Goal: Information Seeking & Learning: Learn about a topic

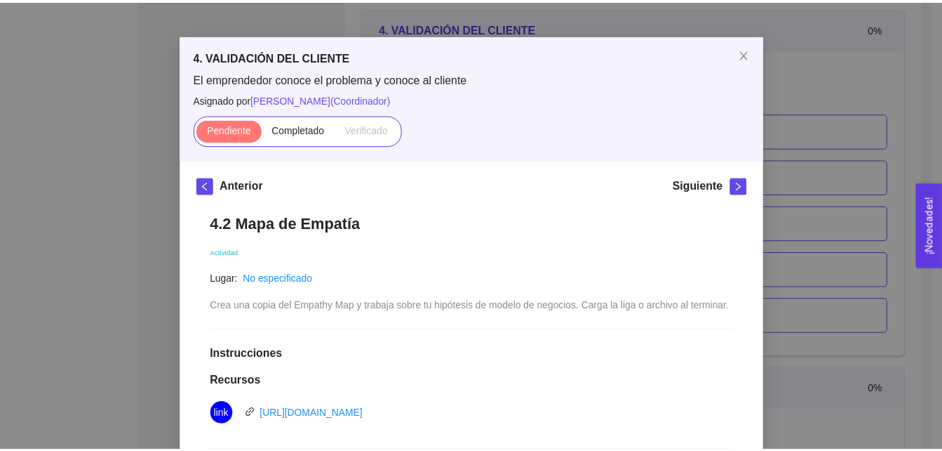
scroll to position [34, 0]
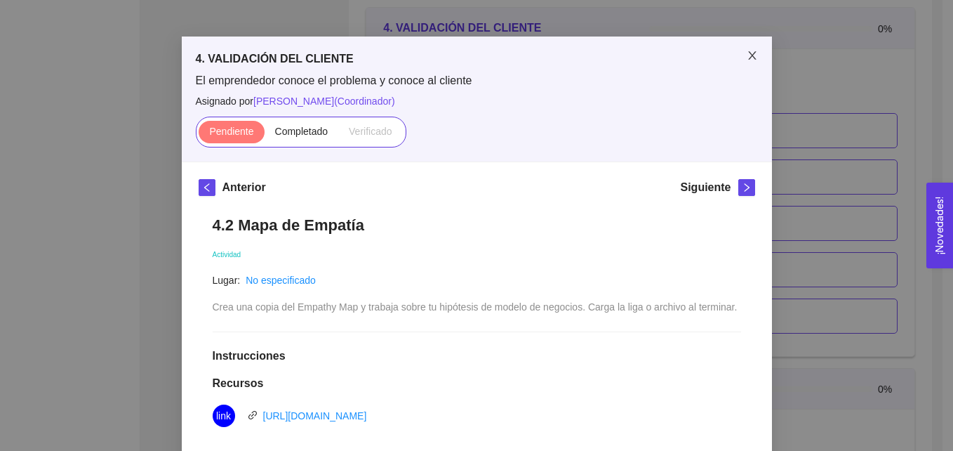
click at [748, 55] on icon "close" at bounding box center [752, 55] width 8 height 8
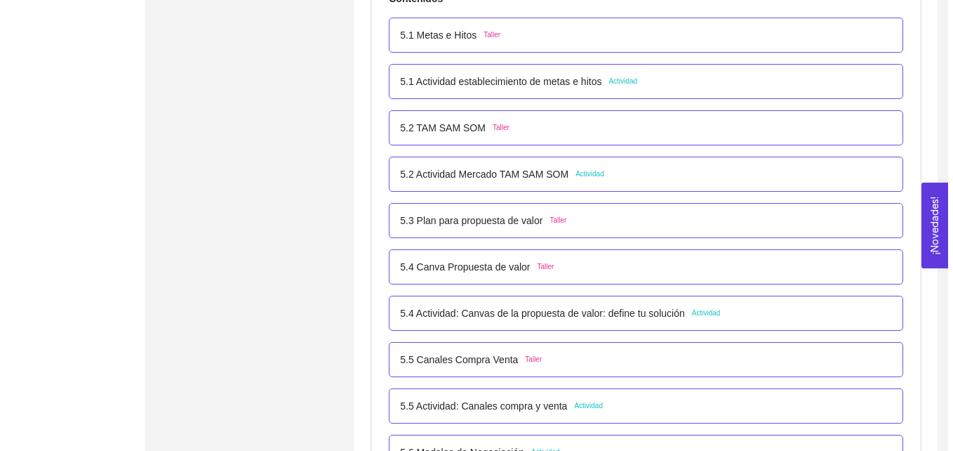
scroll to position [2770, 0]
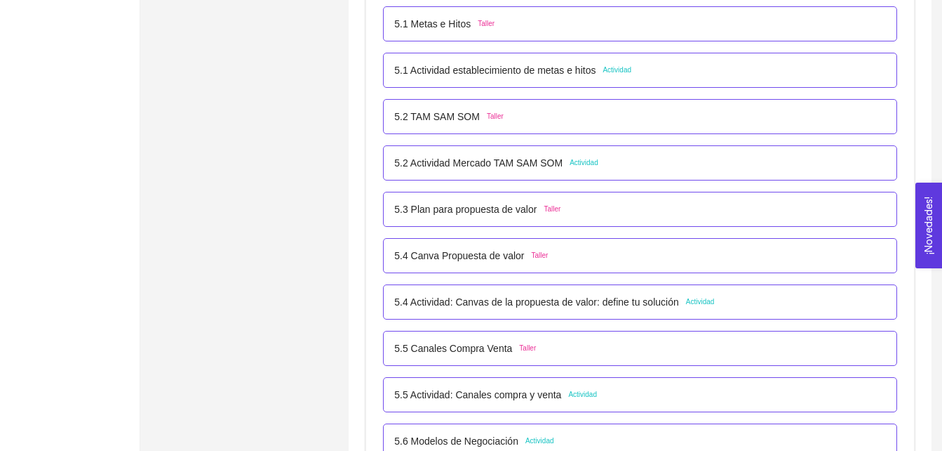
click at [619, 69] on span "Actividad" at bounding box center [617, 70] width 29 height 11
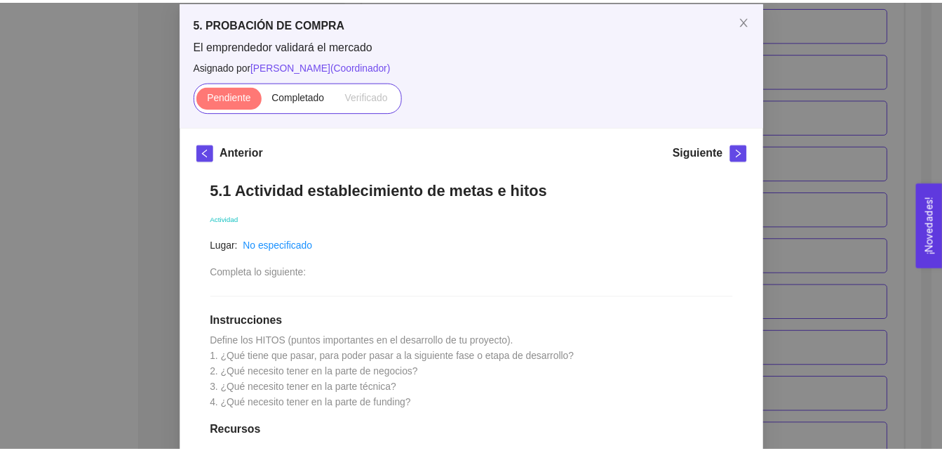
scroll to position [79, 0]
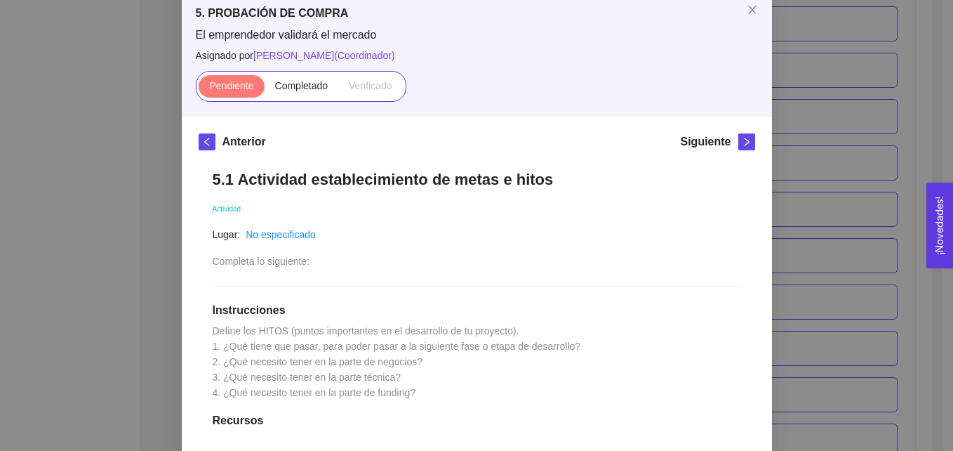
click at [839, 166] on div "5. PROBACIÓN DE COMPRA El emprendedor validará el mercado Asignado por Ana Sofi…" at bounding box center [476, 225] width 953 height 451
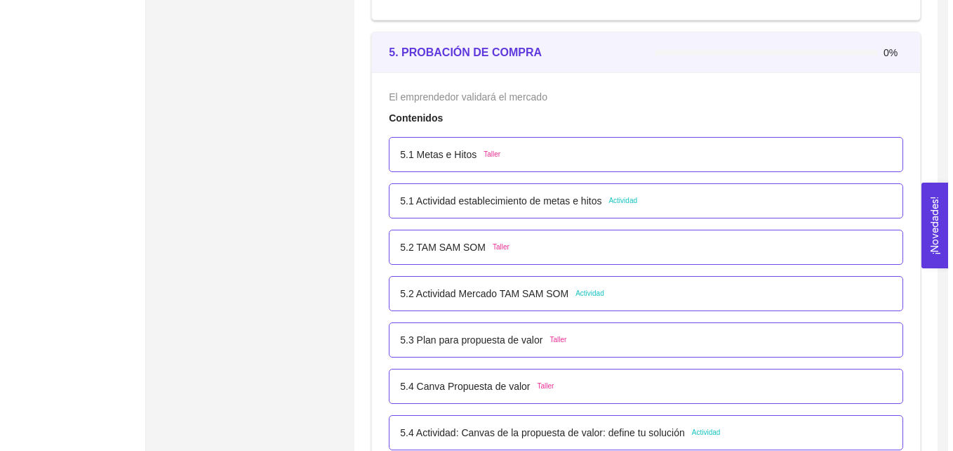
scroll to position [2672, 0]
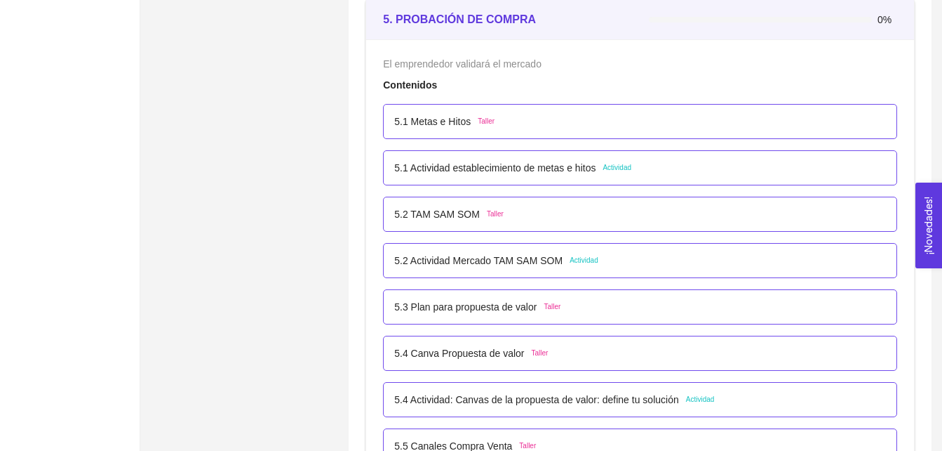
click at [621, 168] on span "Actividad" at bounding box center [617, 167] width 29 height 11
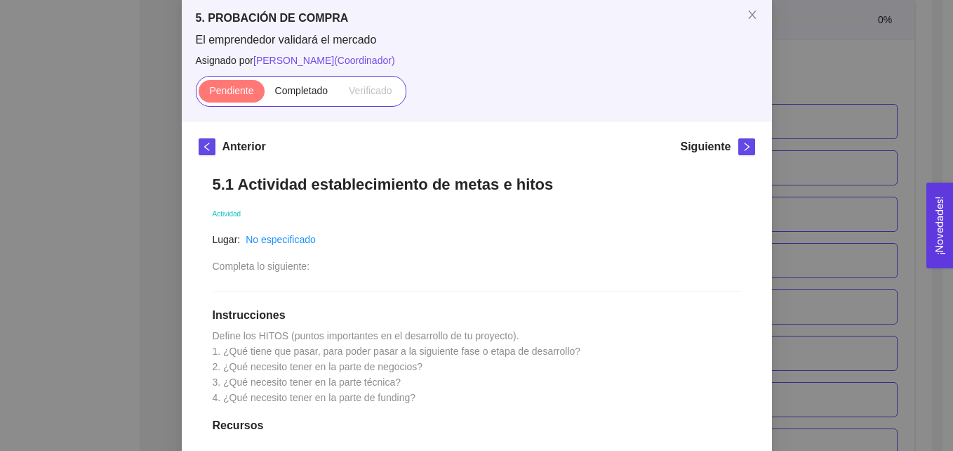
scroll to position [63, 0]
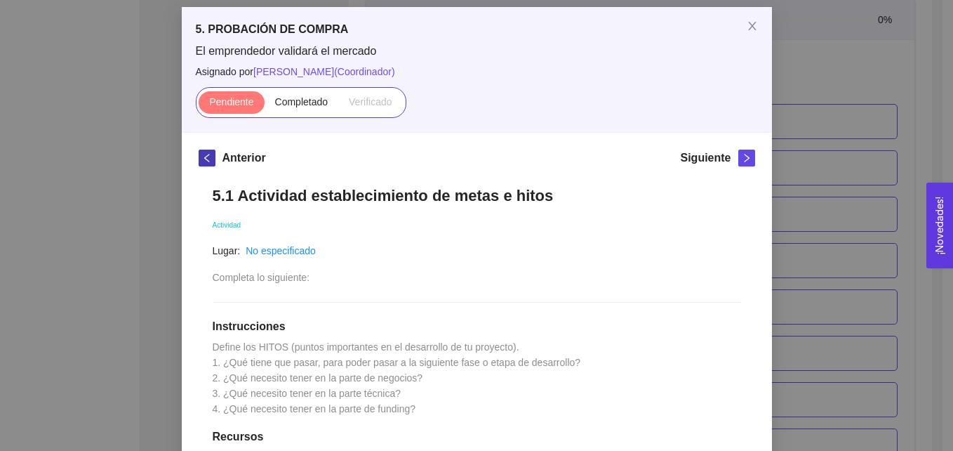
click at [203, 156] on icon "left" at bounding box center [207, 158] width 10 height 10
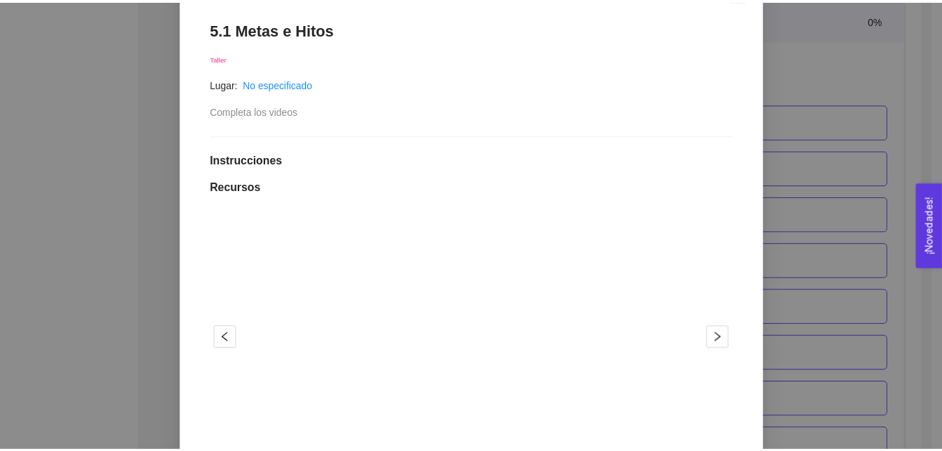
scroll to position [201, 0]
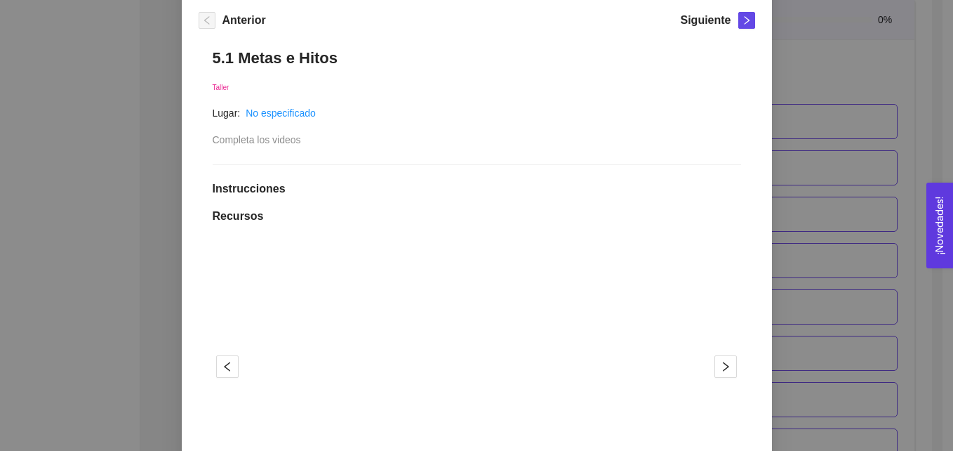
click at [805, 76] on div "5. PROBACIÓN DE COMPRA El emprendedor validará el mercado Asignado por Ana Sofi…" at bounding box center [476, 225] width 953 height 451
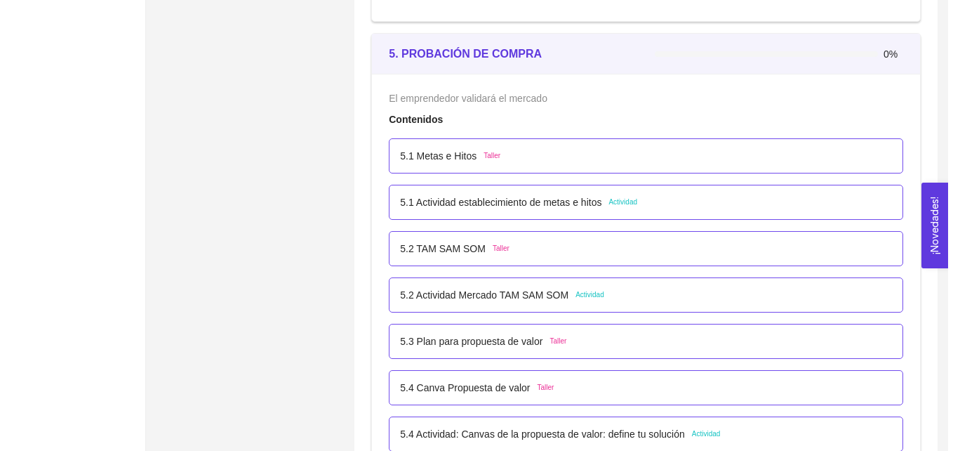
scroll to position [2627, 0]
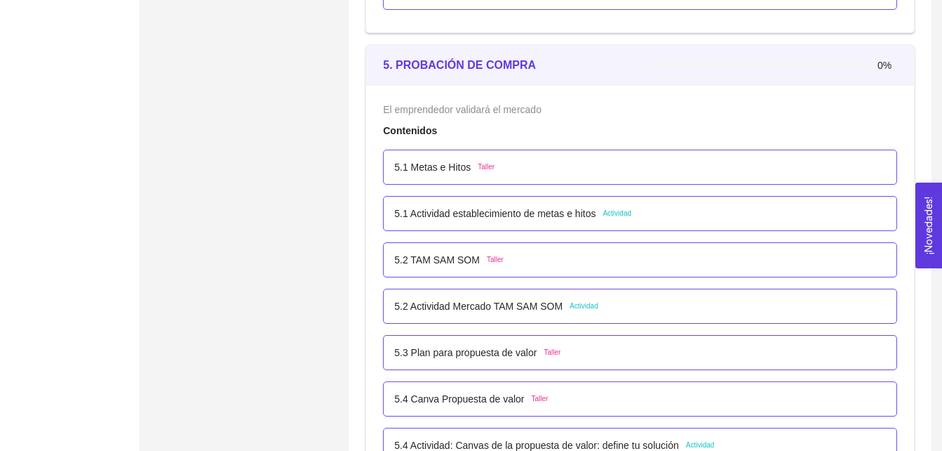
click at [485, 166] on span "Taller" at bounding box center [486, 166] width 17 height 11
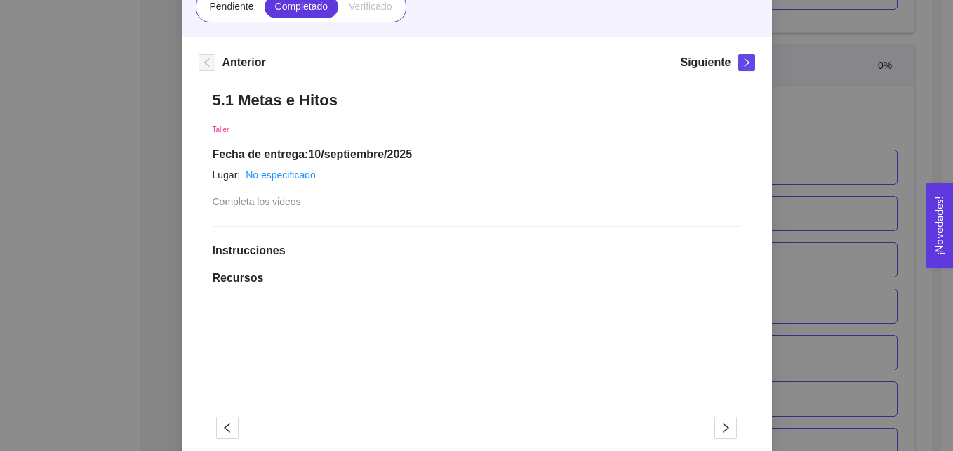
scroll to position [155, 0]
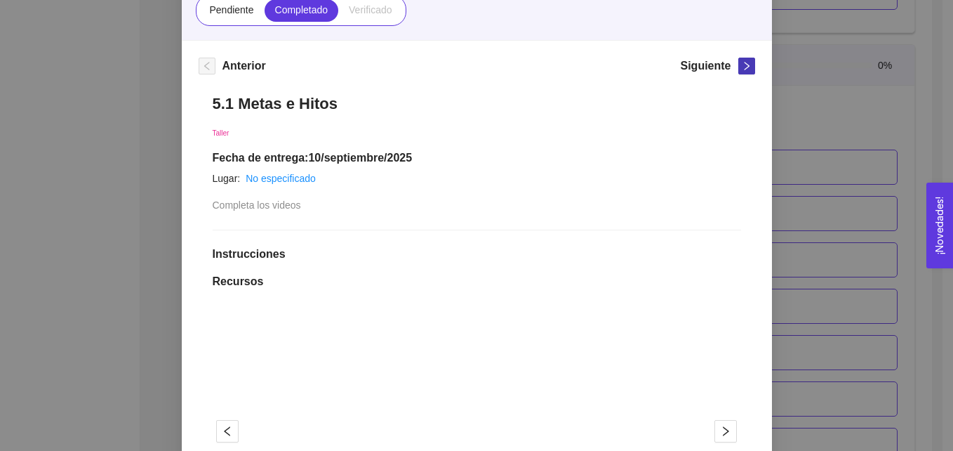
click at [739, 65] on span "right" at bounding box center [746, 66] width 15 height 10
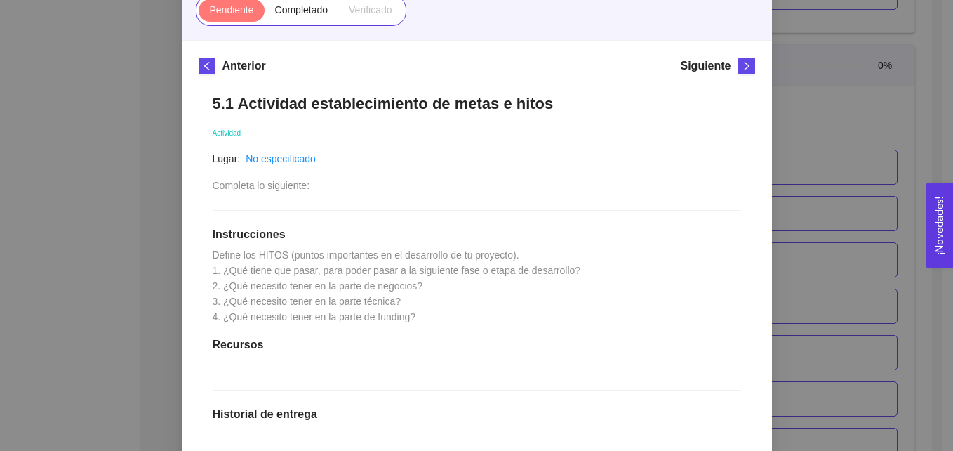
click at [731, 67] on div "Siguiente" at bounding box center [717, 69] width 74 height 22
click at [744, 67] on icon "right" at bounding box center [746, 66] width 5 height 8
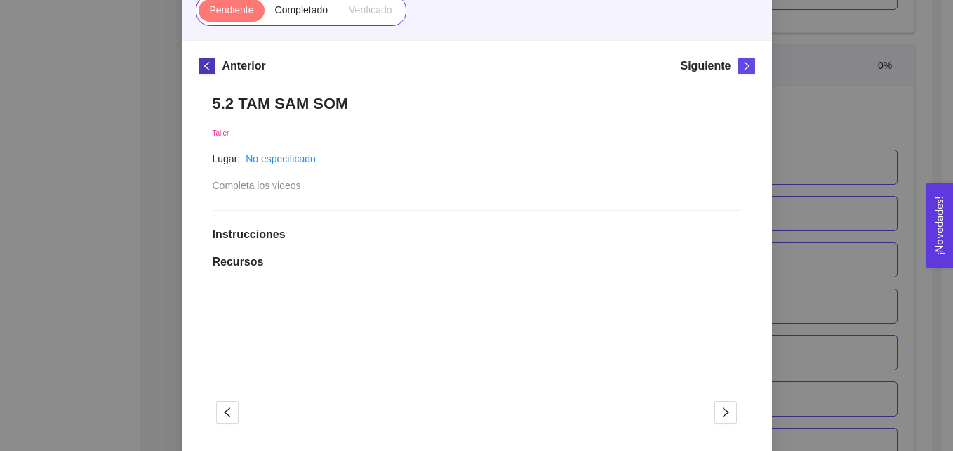
click at [202, 63] on icon "left" at bounding box center [207, 66] width 10 height 10
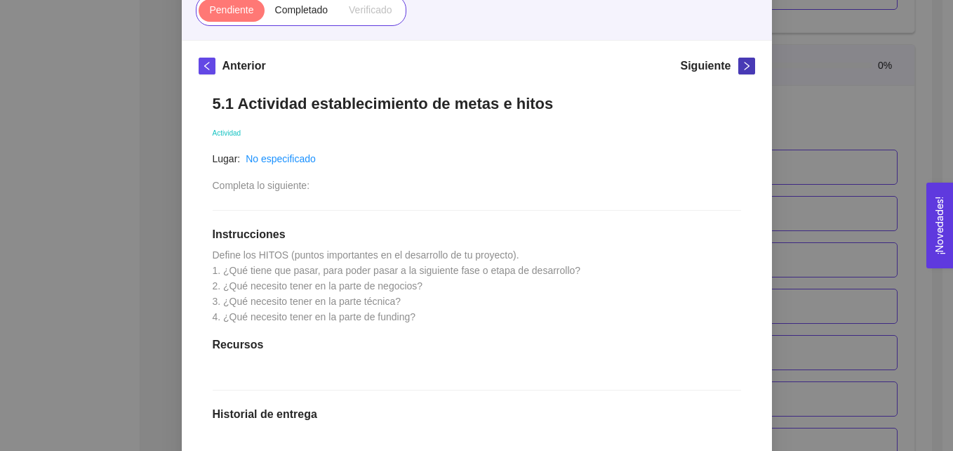
click at [743, 72] on button "button" at bounding box center [746, 66] width 17 height 17
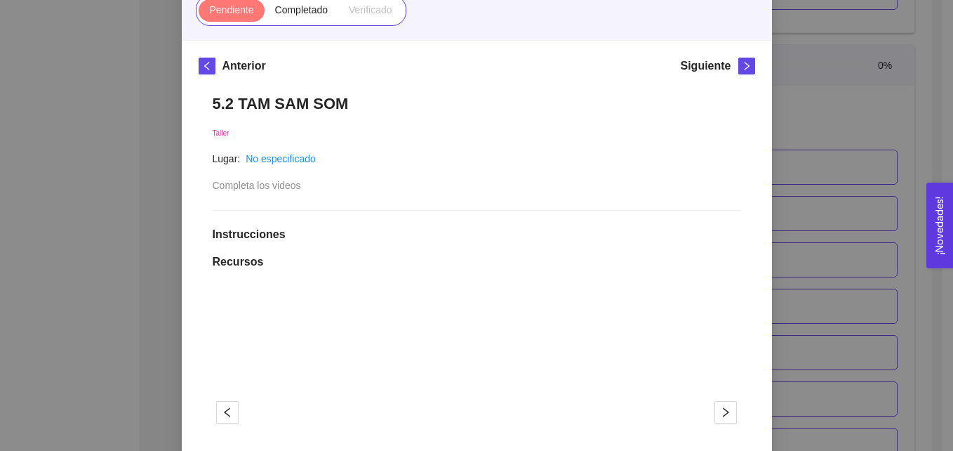
click at [830, 152] on div "5. PROBACIÓN DE COMPRA El emprendedor validará el mercado Asignado por Ana Sofi…" at bounding box center [476, 225] width 953 height 451
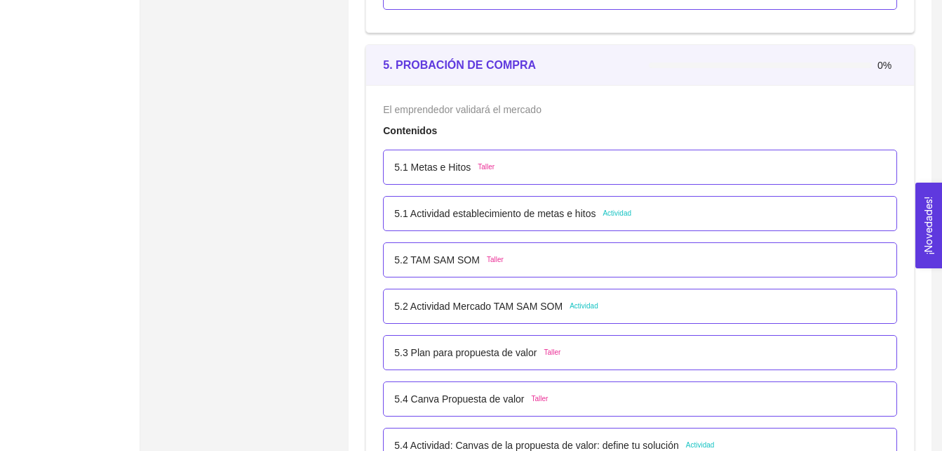
click at [493, 262] on span "Taller" at bounding box center [495, 259] width 17 height 11
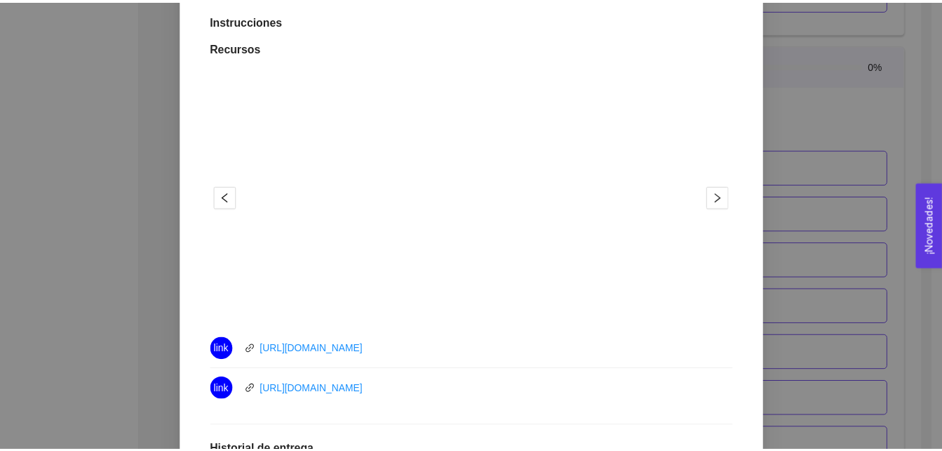
scroll to position [422, 0]
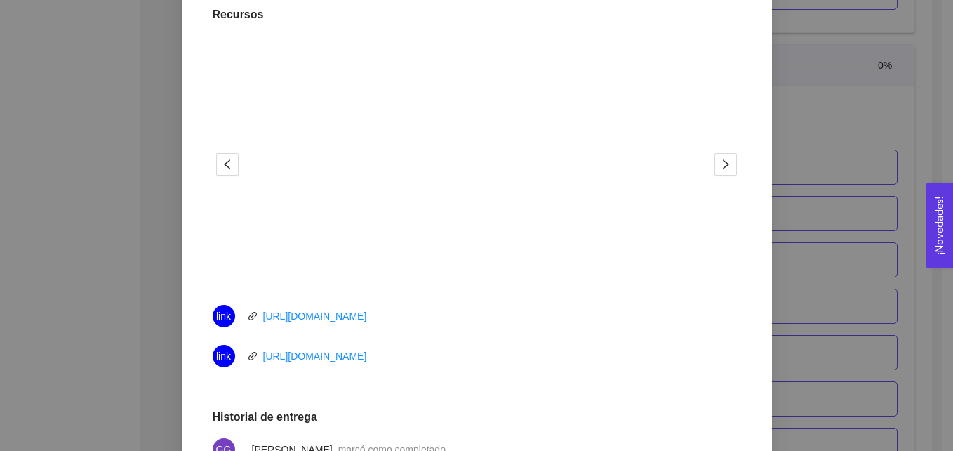
click at [825, 114] on div "5. PROBACIÓN DE COMPRA El emprendedor validará el mercado Asignado por Ana Sofi…" at bounding box center [476, 225] width 953 height 451
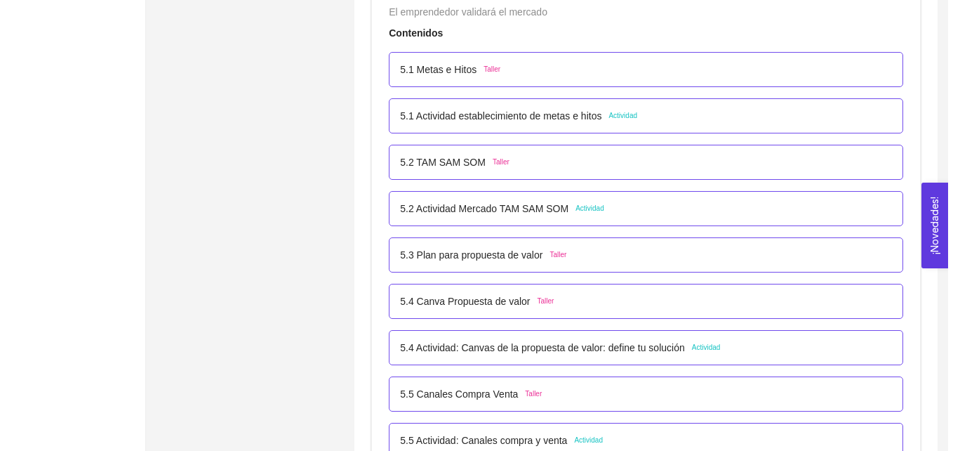
scroll to position [2648, 0]
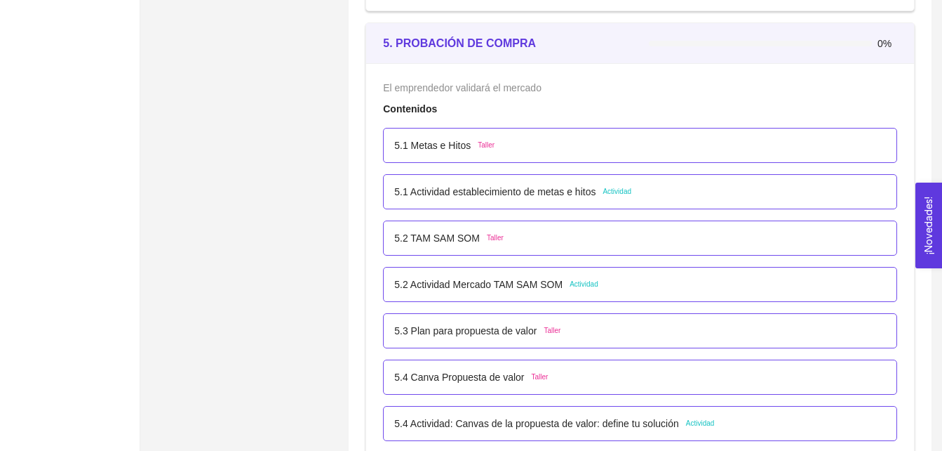
click at [578, 286] on span "Actividad" at bounding box center [584, 284] width 29 height 11
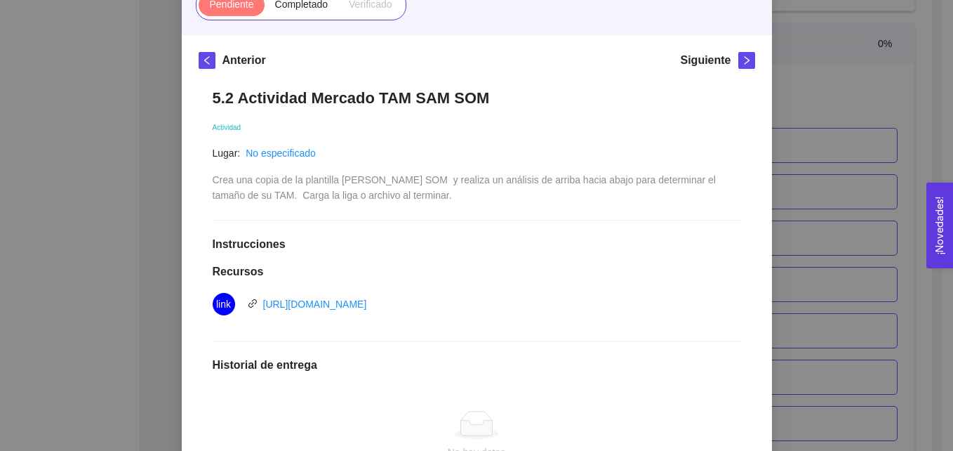
scroll to position [166, 0]
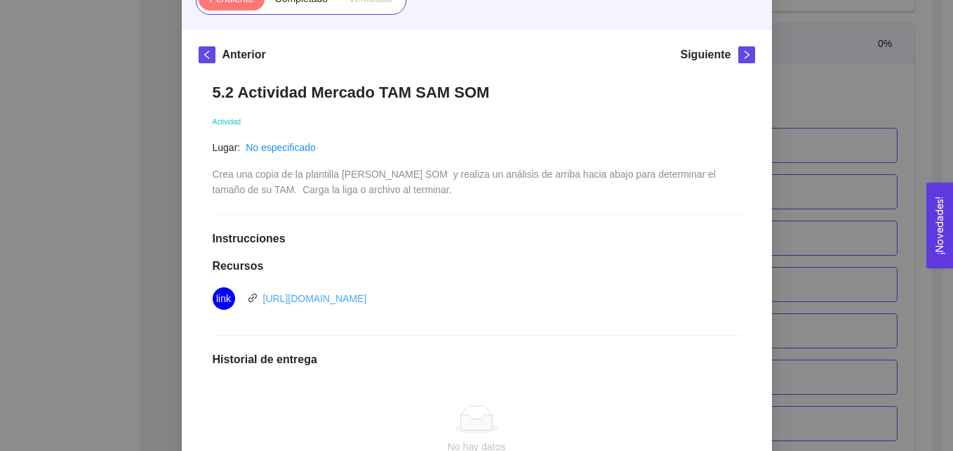
click at [367, 293] on link "https://docs.google.com/document/d/1RavzpoaG9ktyO5250Nf1fC4EGjQNs1Av/edit?usp=s…" at bounding box center [315, 298] width 104 height 11
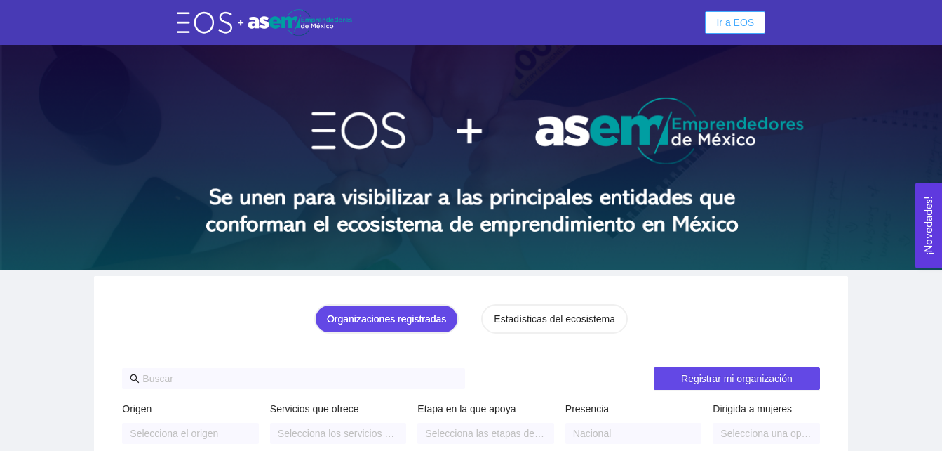
click at [716, 20] on button "Ir a EOS" at bounding box center [735, 22] width 60 height 22
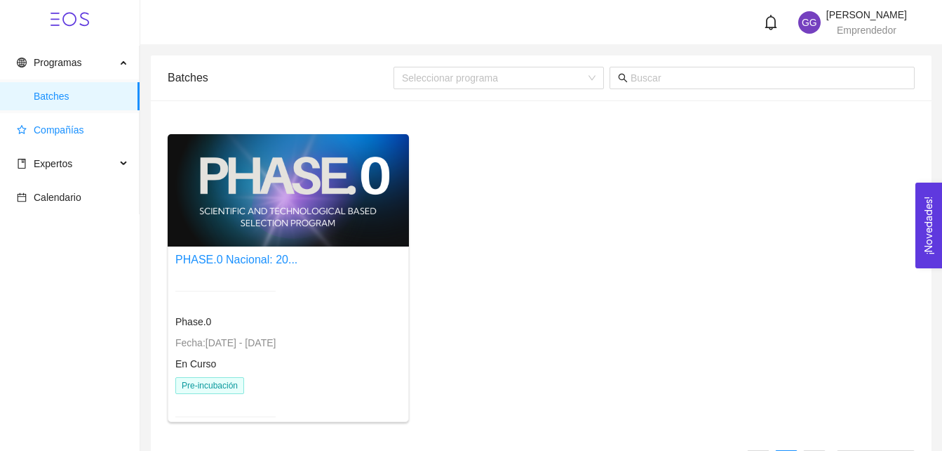
click at [76, 132] on span "Compañías" at bounding box center [59, 129] width 51 height 11
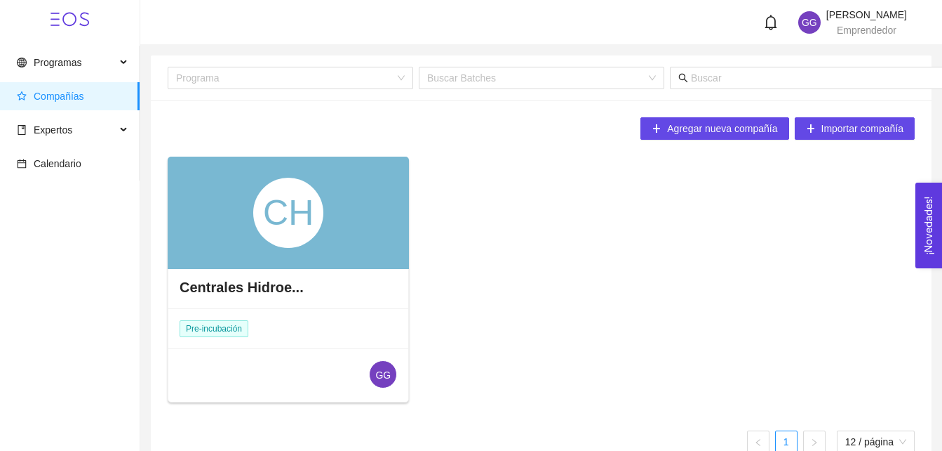
click at [354, 250] on div "CH" at bounding box center [288, 212] width 241 height 112
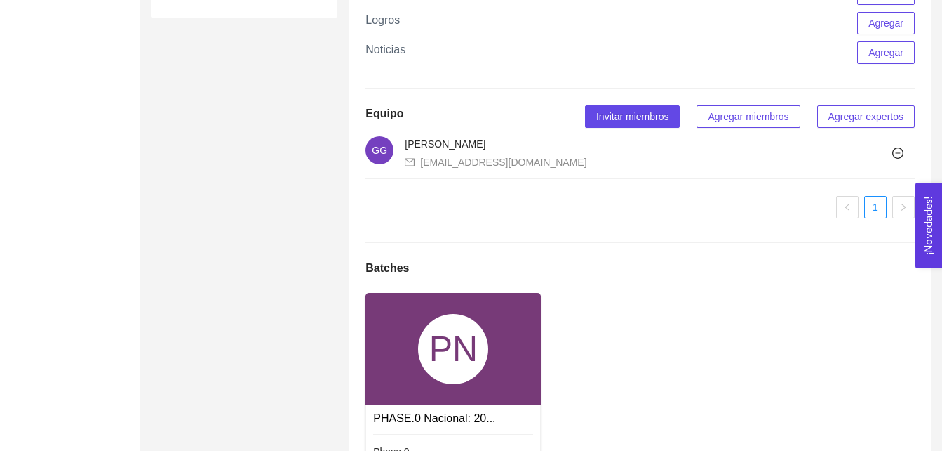
scroll to position [894, 0]
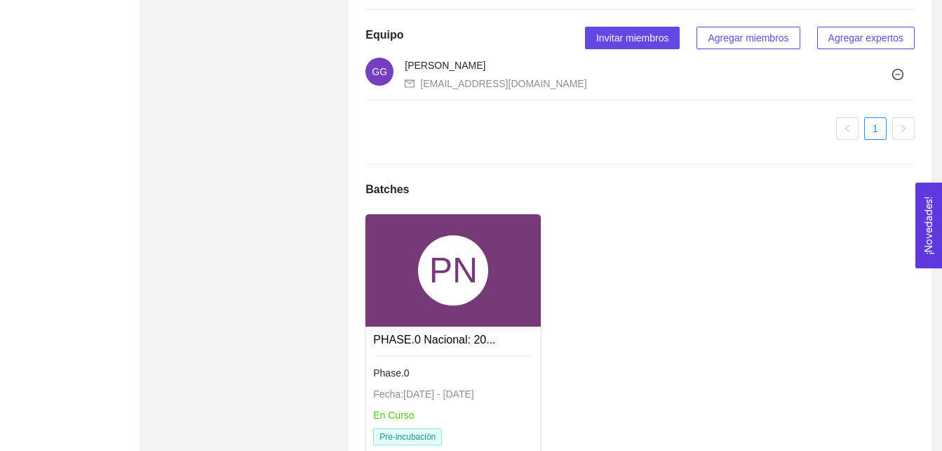
click at [475, 305] on div "PN" at bounding box center [453, 270] width 70 height 70
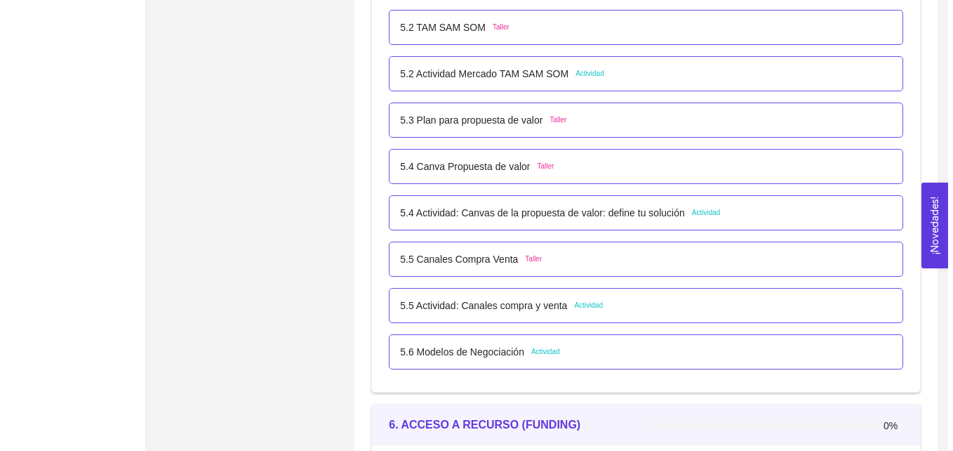
scroll to position [2869, 0]
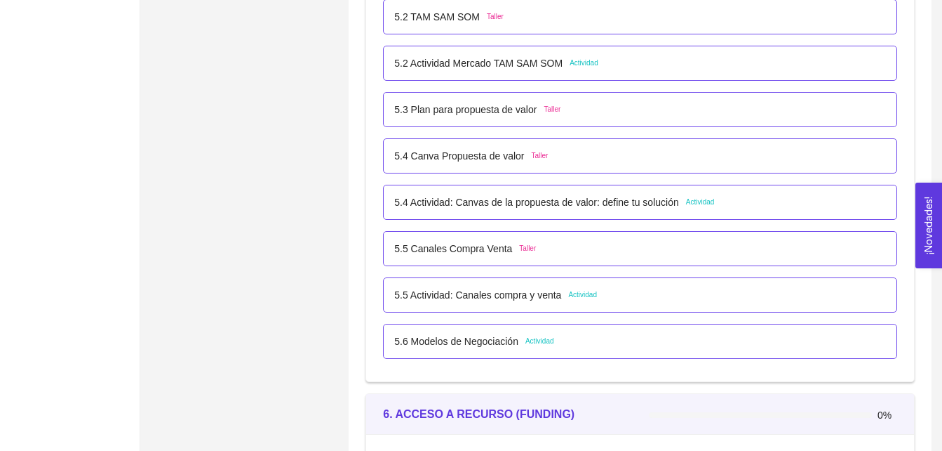
click at [706, 199] on span "Actividad" at bounding box center [700, 201] width 29 height 11
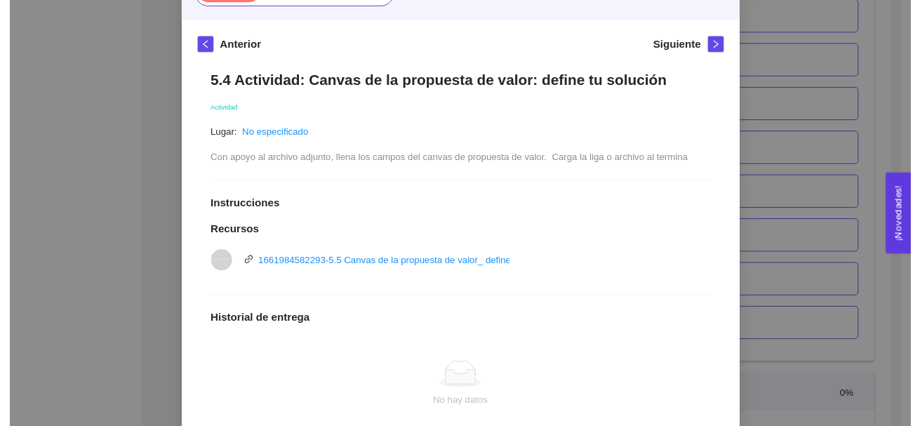
scroll to position [176, 0]
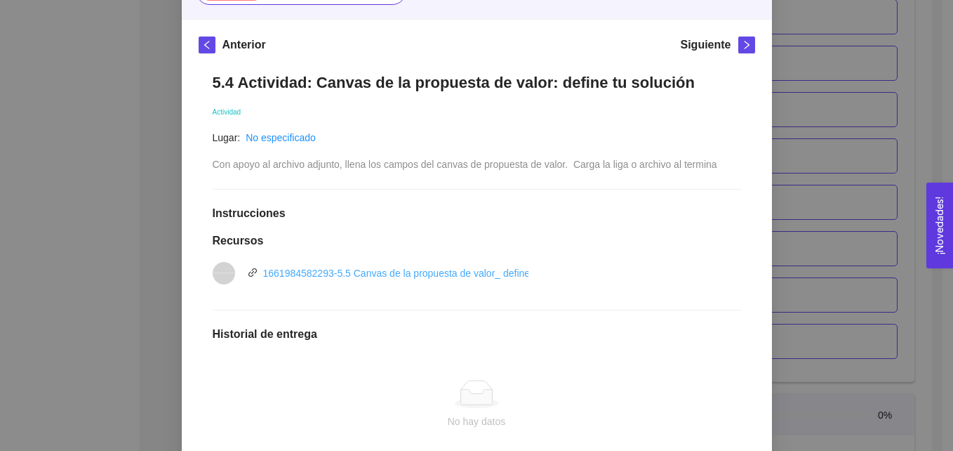
click at [319, 272] on link "1661984582293-5.5 Canvas de la propuesta de valor_ define tu solución.pptx" at bounding box center [432, 272] width 338 height 11
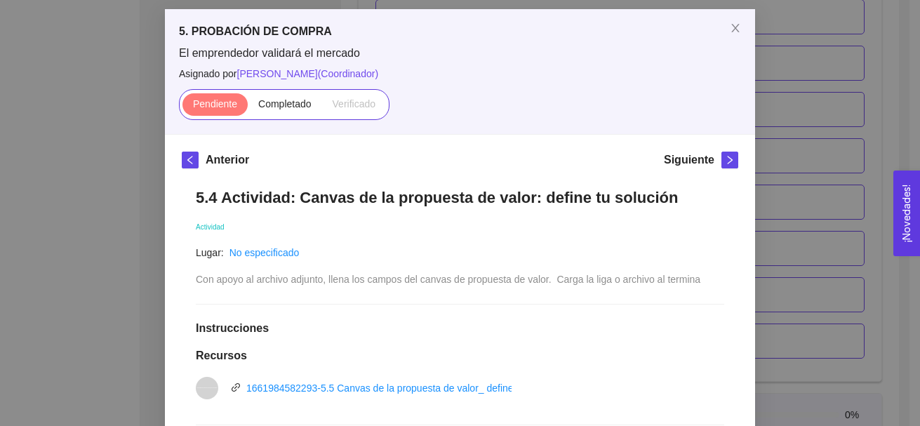
scroll to position [0, 0]
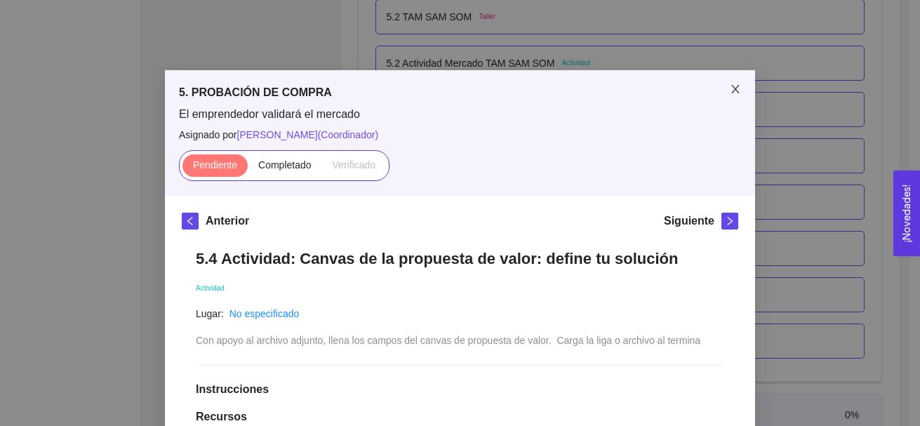
click at [730, 87] on icon "close" at bounding box center [735, 89] width 11 height 11
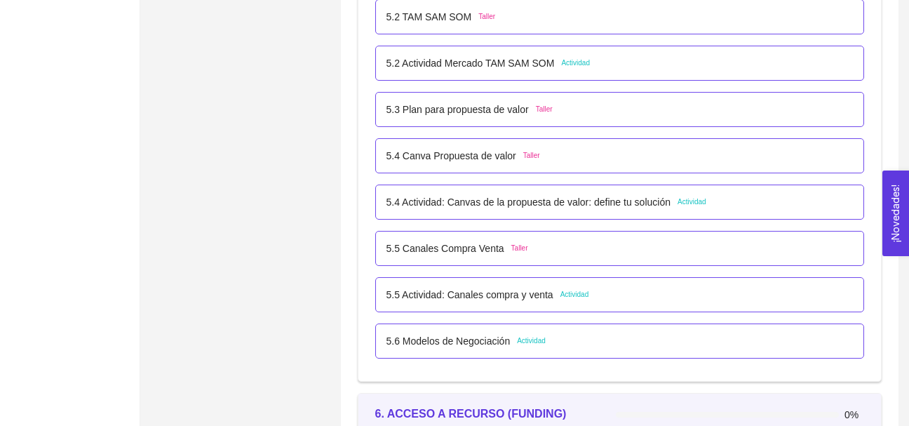
click at [574, 294] on span "Actividad" at bounding box center [575, 294] width 29 height 11
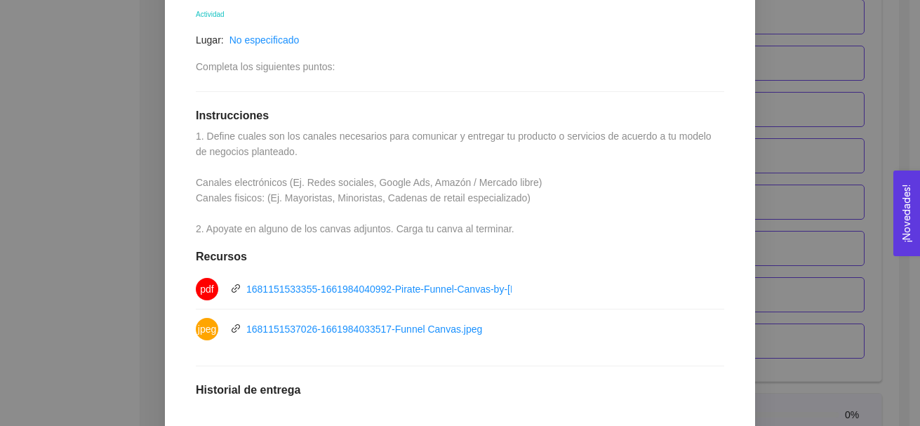
scroll to position [276, 0]
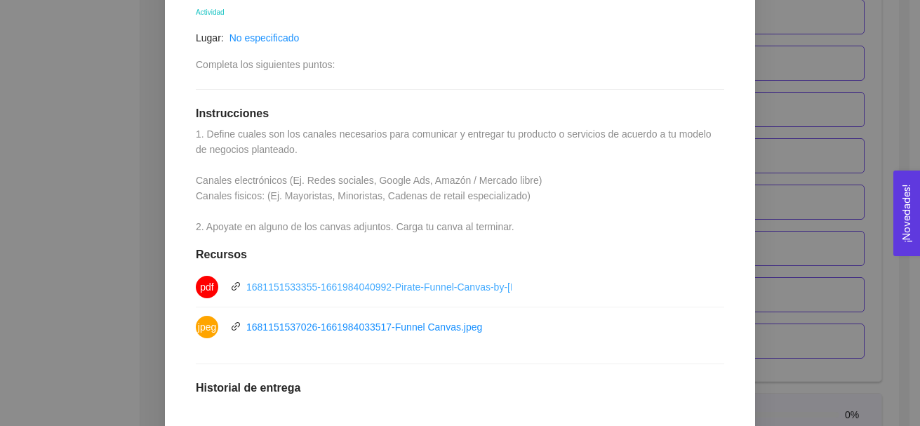
click at [411, 288] on link "1681151533355-1661984040992-Pirate-Funnel-Canvas-by-Ward-van-Gasteren.pdf" at bounding box center [425, 286] width 359 height 11
click at [411, 281] on link "1681151533355-1661984040992-Pirate-Funnel-Canvas-by-Ward-van-Gasteren.pdf" at bounding box center [425, 286] width 359 height 11
click at [288, 324] on link "1681151537026-1661984033517-Funnel Canvas.jpeg" at bounding box center [364, 326] width 236 height 11
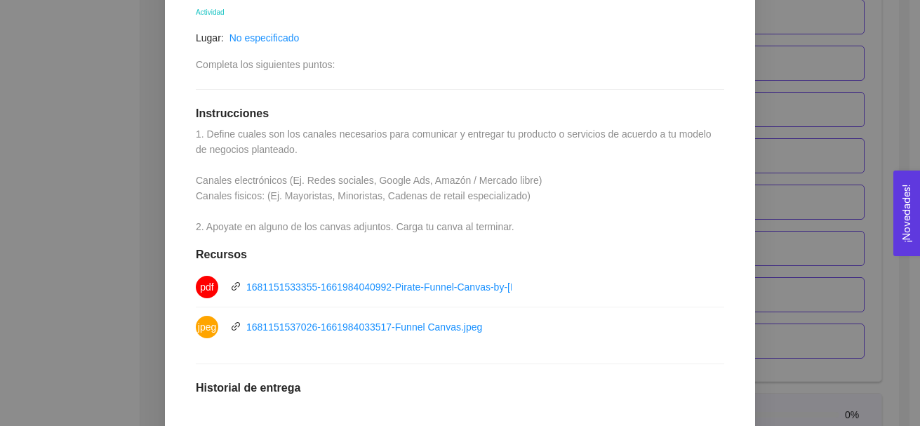
click at [545, 67] on div "5.5 Actividad: Canales compra y venta Actividad Lugar: No especificado Completa…" at bounding box center [460, 292] width 556 height 667
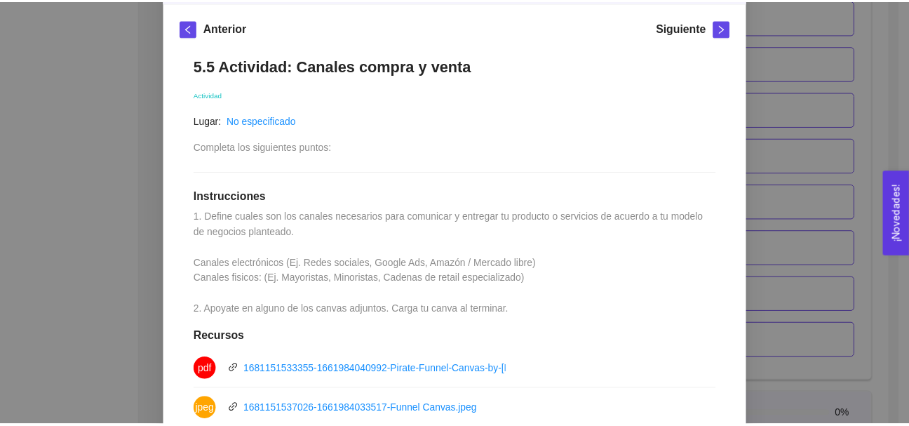
scroll to position [187, 0]
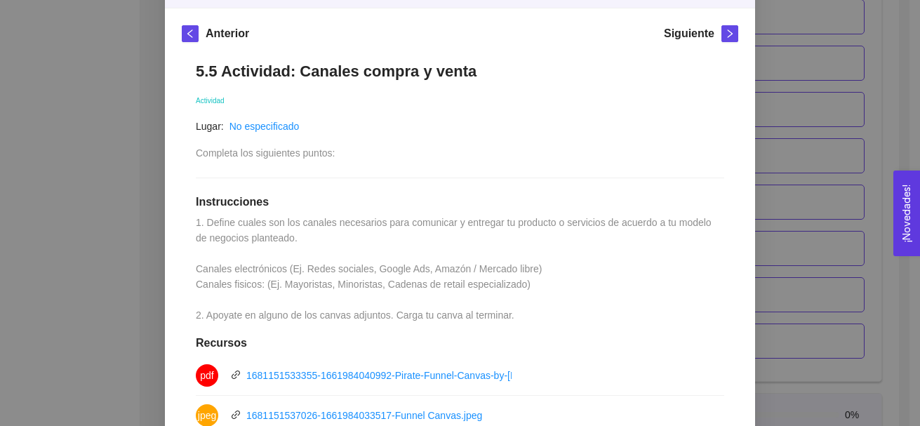
click at [835, 111] on div "5. PROBACIÓN DE COMPRA El emprendedor validará el mercado Asignado por Ana Sofi…" at bounding box center [460, 213] width 920 height 426
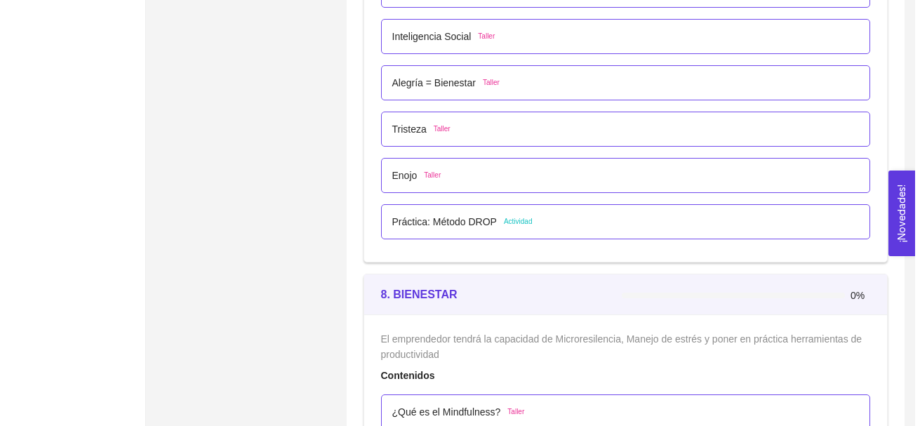
scroll to position [4045, 0]
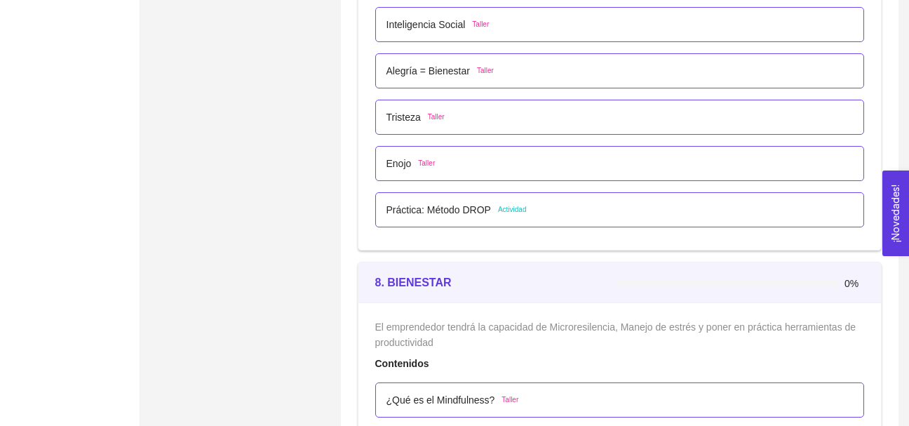
click at [520, 211] on span "Actividad" at bounding box center [512, 209] width 29 height 11
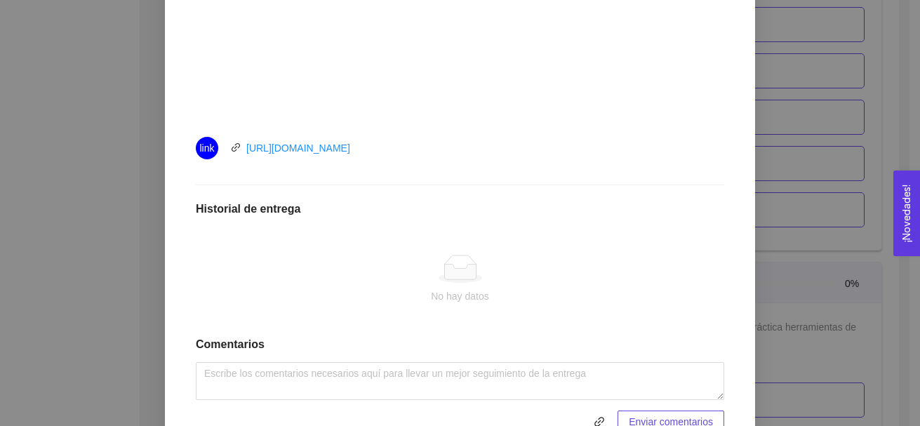
scroll to position [616, 0]
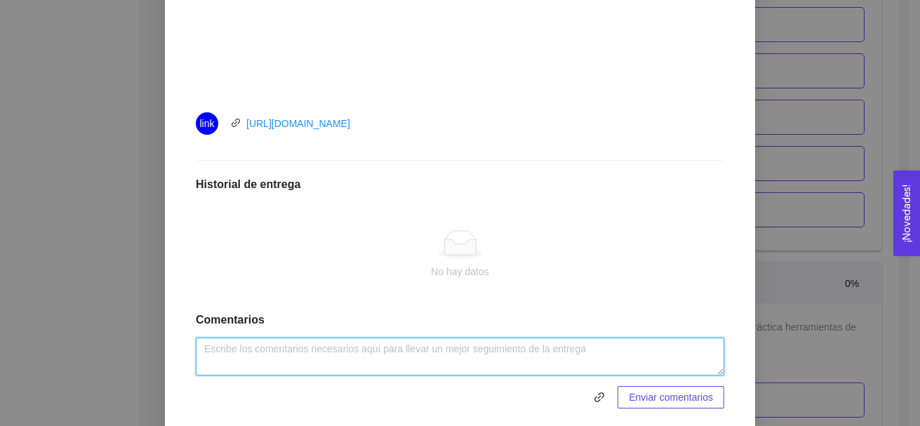
click at [530, 353] on textarea at bounding box center [460, 357] width 528 height 38
type textarea "Actividad realizada."
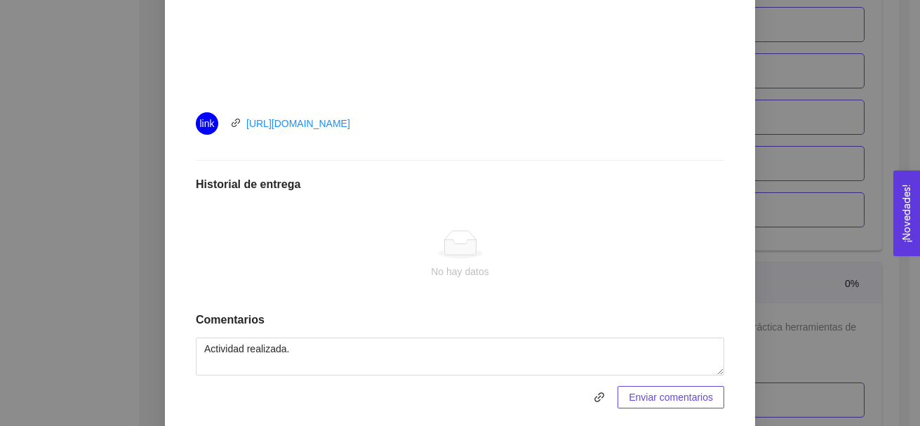
click at [641, 399] on span "Enviar comentarios" at bounding box center [671, 396] width 84 height 15
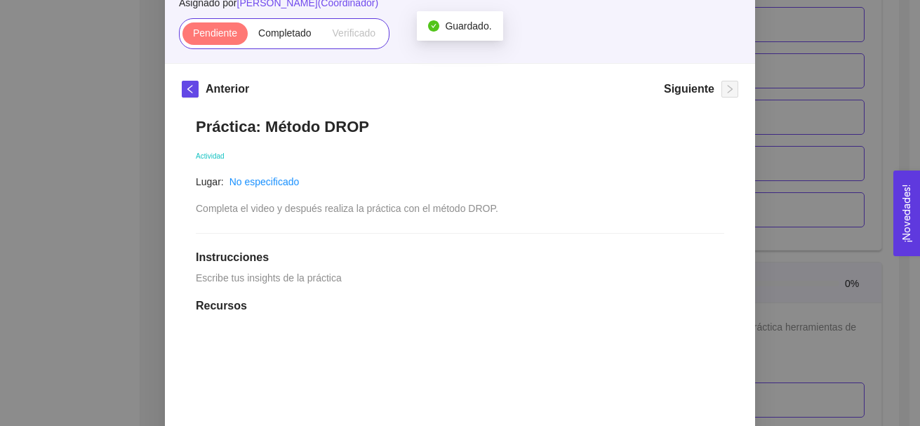
scroll to position [125, 0]
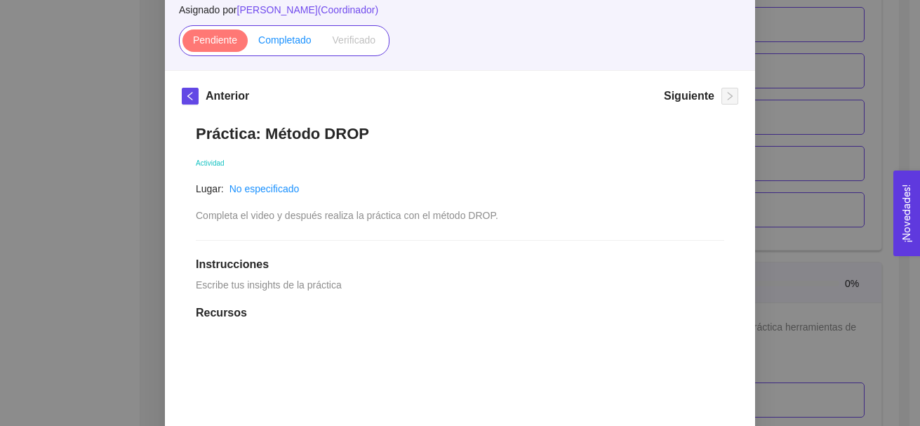
click at [293, 42] on span "Completado" at bounding box center [284, 39] width 53 height 11
click at [248, 44] on input "Completado" at bounding box center [248, 44] width 0 height 0
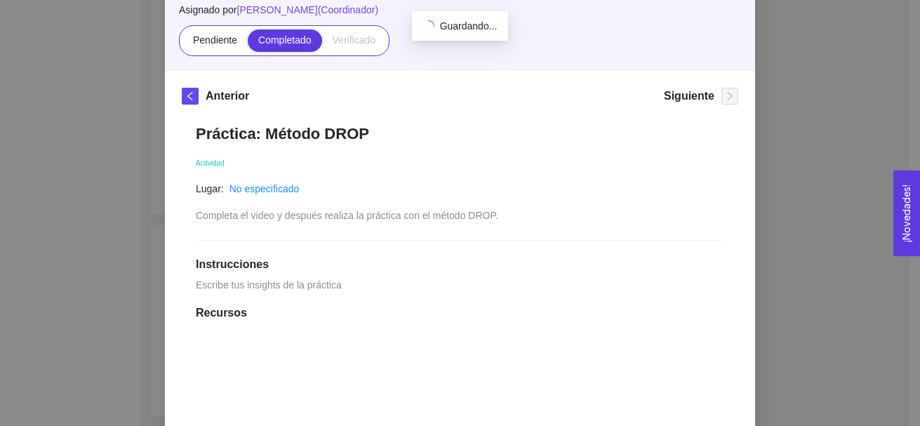
scroll to position [4045, 0]
click at [847, 110] on div "7. DESARROLLO PERSONAL El emprendedor desarrollará habilidades de Autoconocimie…" at bounding box center [460, 213] width 920 height 426
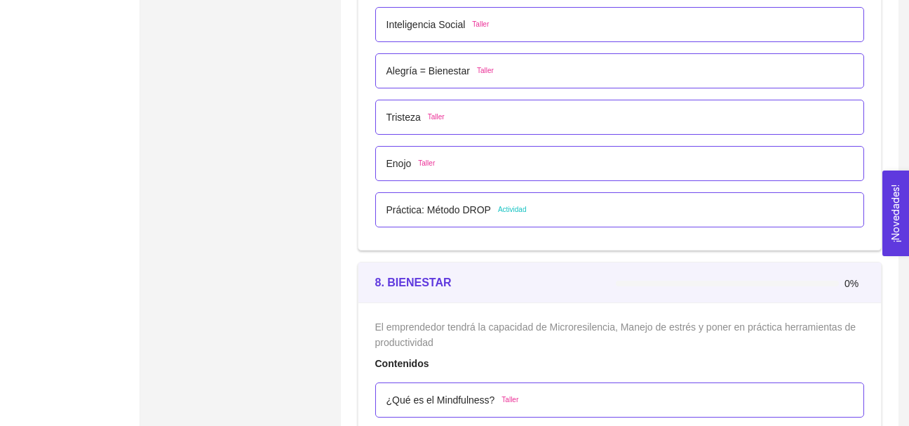
click at [510, 208] on span "Actividad" at bounding box center [512, 209] width 29 height 11
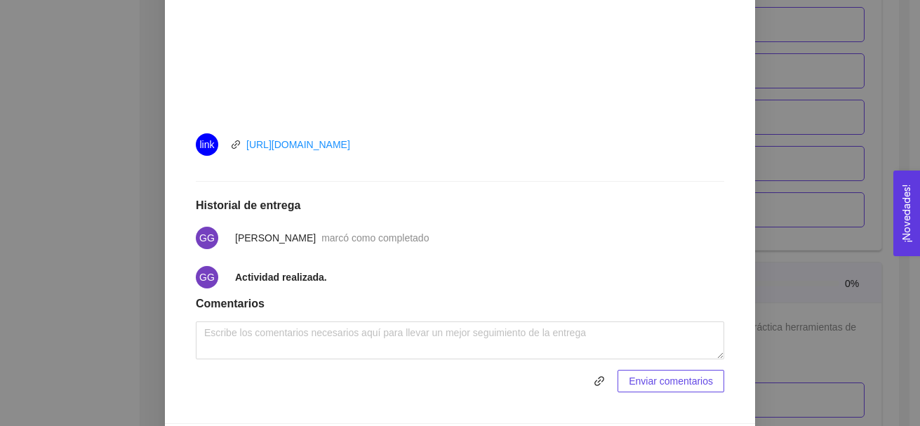
scroll to position [643, 0]
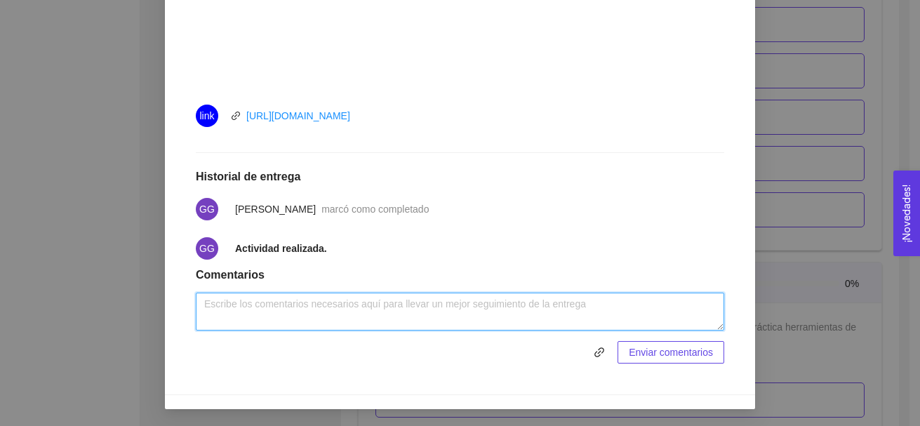
click at [473, 312] on textarea at bounding box center [460, 312] width 528 height 38
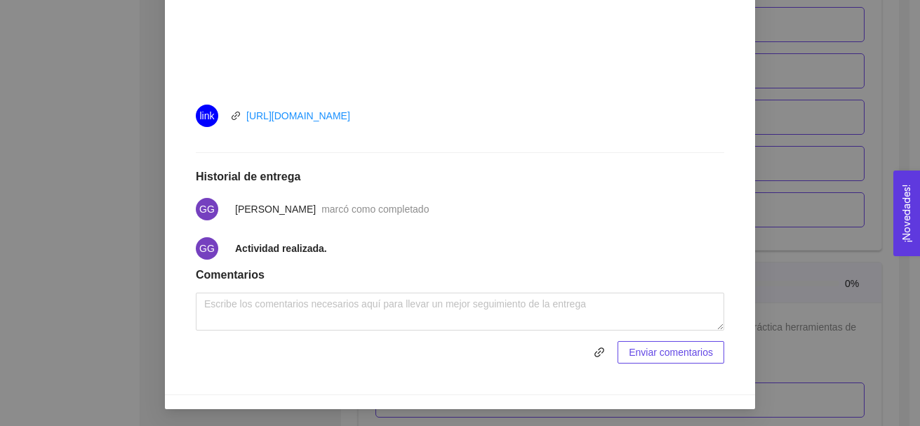
click at [792, 202] on div "7. DESARROLLO PERSONAL El emprendedor desarrollará habilidades de Autoconocimie…" at bounding box center [460, 213] width 920 height 426
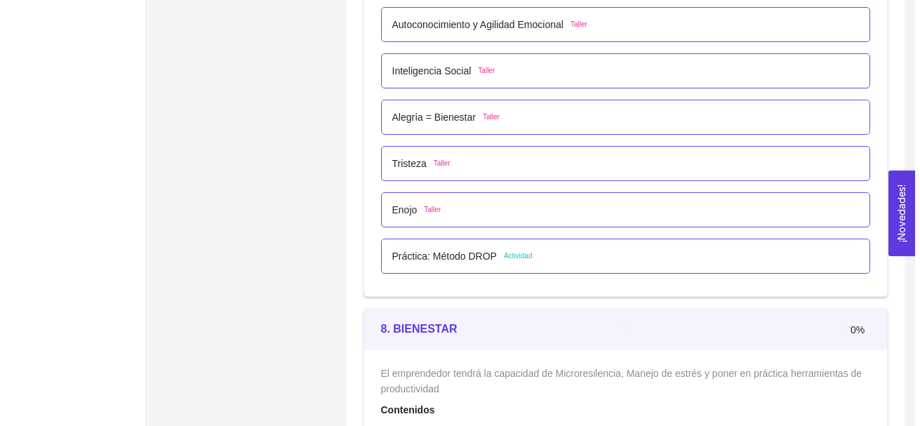
scroll to position [4010, 0]
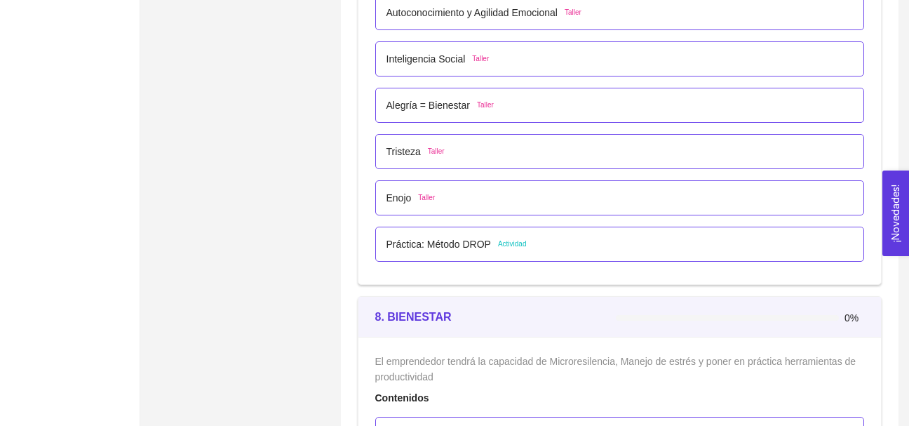
click at [512, 242] on span "Actividad" at bounding box center [512, 244] width 29 height 11
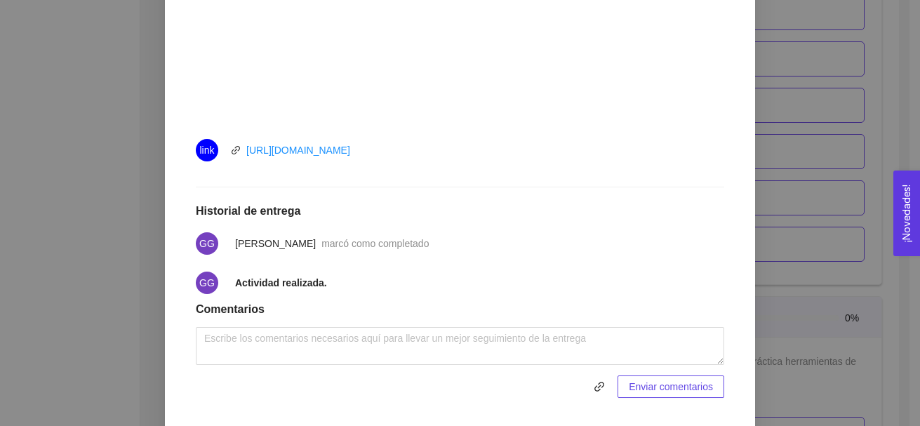
scroll to position [613, 0]
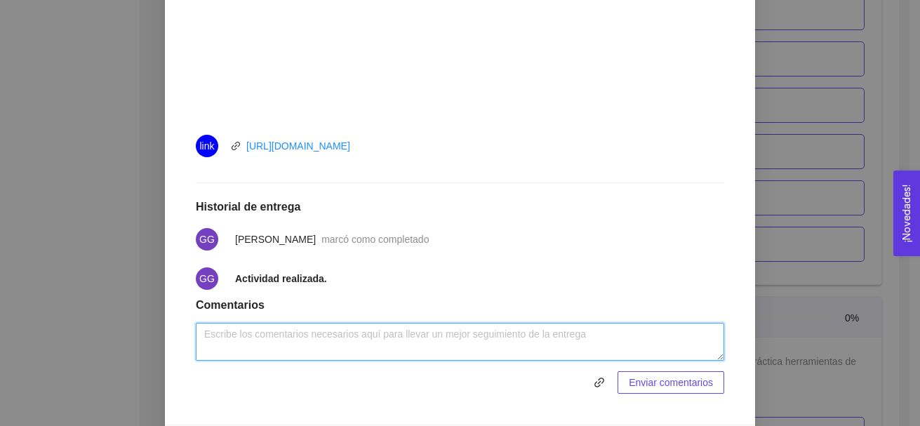
click at [399, 340] on textarea at bounding box center [460, 342] width 528 height 38
type textarea "A"
click at [321, 332] on textarea "Esta actividad nos fue útil" at bounding box center [460, 342] width 528 height 38
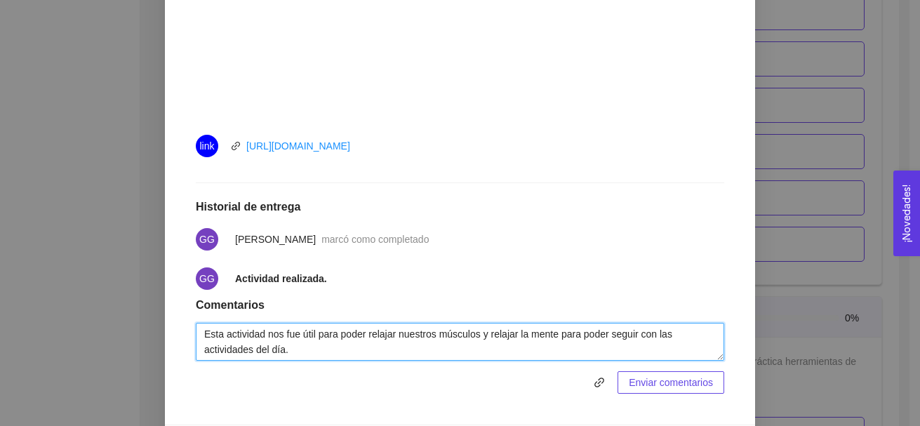
type textarea "Esta actividad nos fue útil para poder relajar nuestros músculos y relajar la m…"
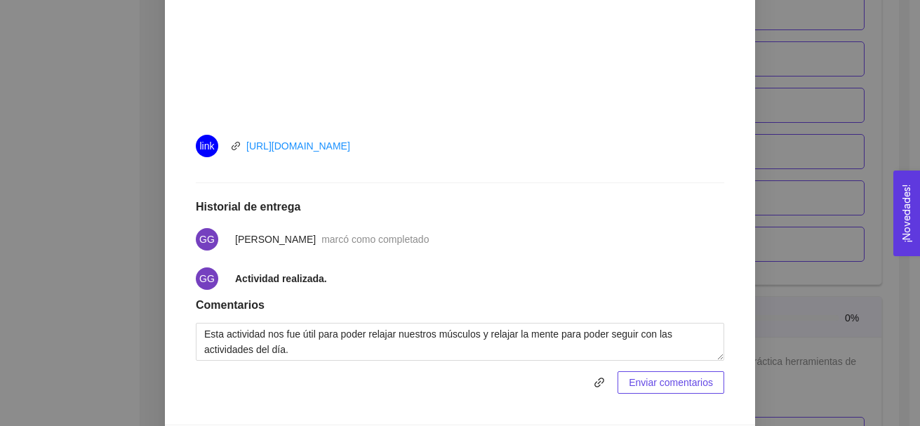
click at [636, 378] on span "Enviar comentarios" at bounding box center [671, 382] width 84 height 15
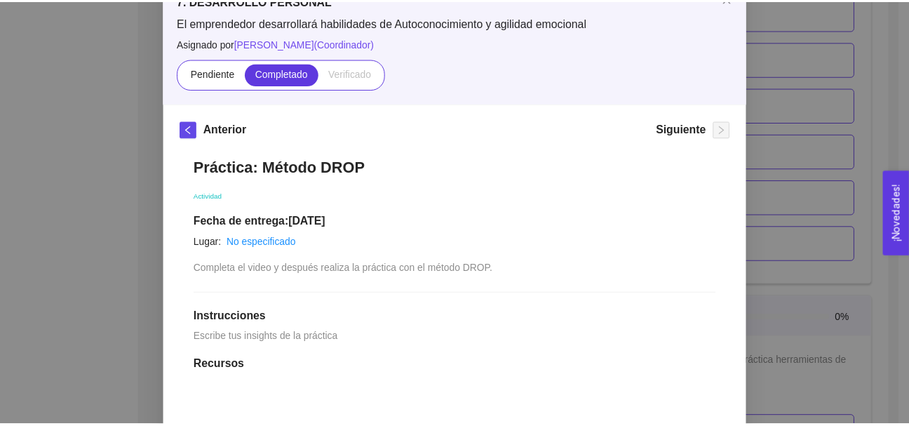
scroll to position [45, 0]
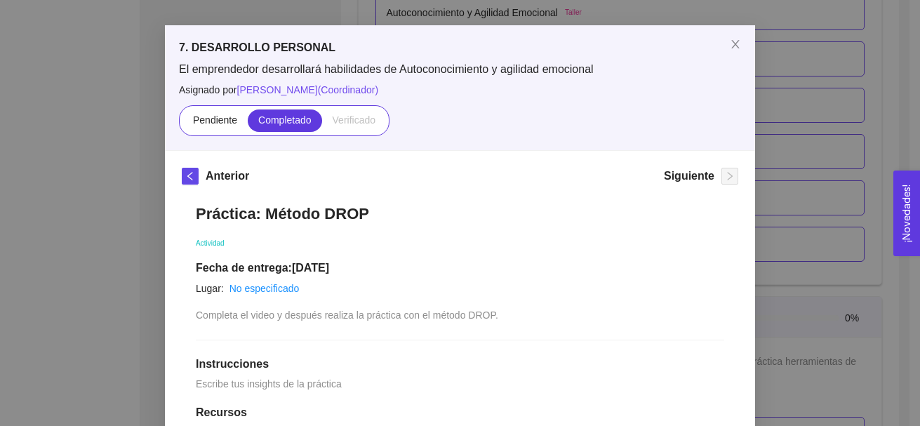
click at [881, 79] on div "7. DESARROLLO PERSONAL El emprendedor desarrollará habilidades de Autoconocimie…" at bounding box center [460, 213] width 920 height 426
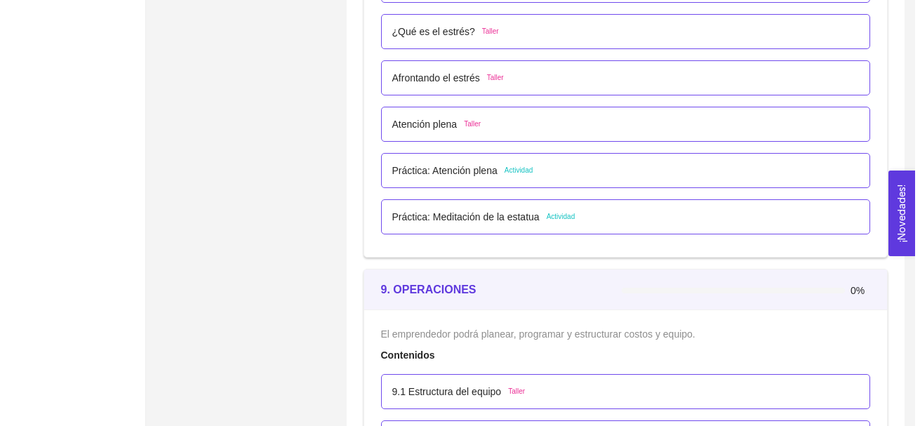
scroll to position [4471, 0]
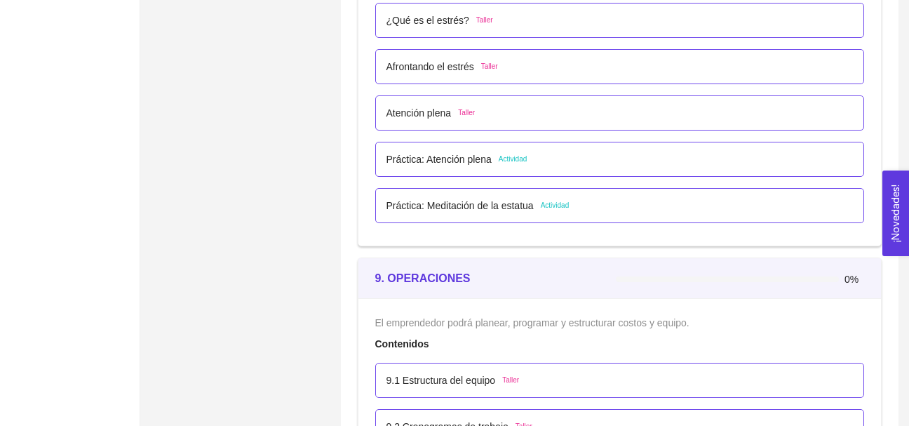
click at [507, 156] on span "Actividad" at bounding box center [513, 159] width 29 height 11
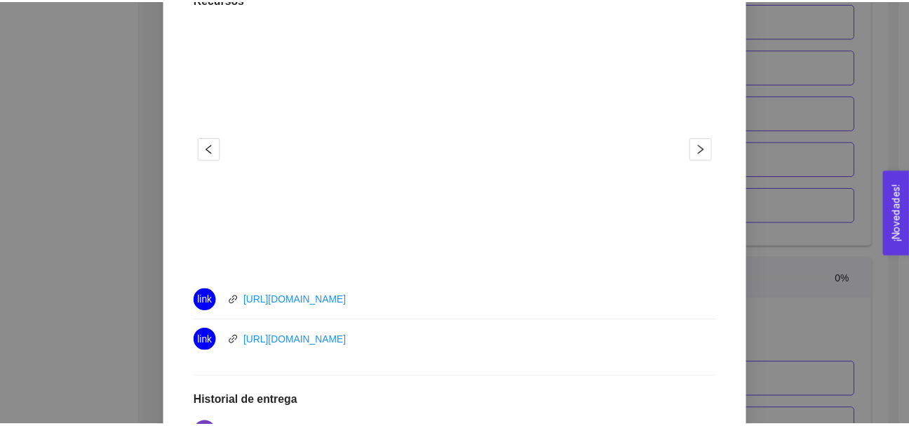
scroll to position [490, 0]
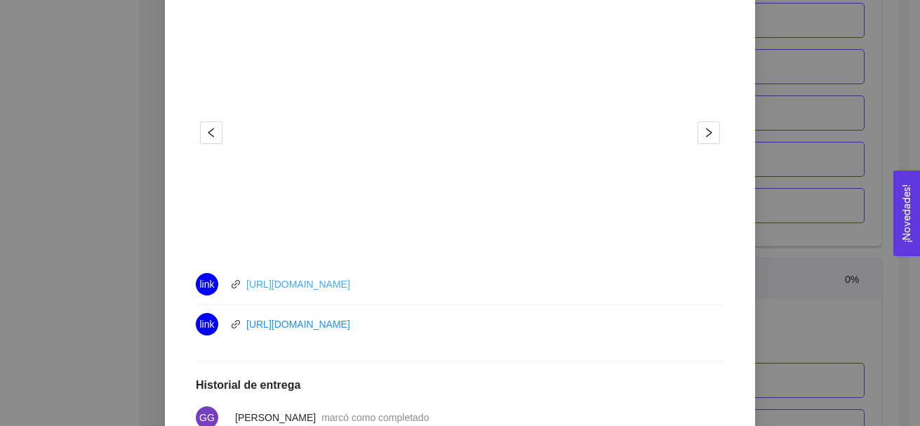
click at [333, 284] on link "https://youtu.be/1yEKtaLr5M4" at bounding box center [298, 284] width 104 height 11
click at [808, 210] on div "8. BIENESTAR El emprendedor tendrá la capacidad de Microresilencia, Manejo de e…" at bounding box center [460, 213] width 920 height 426
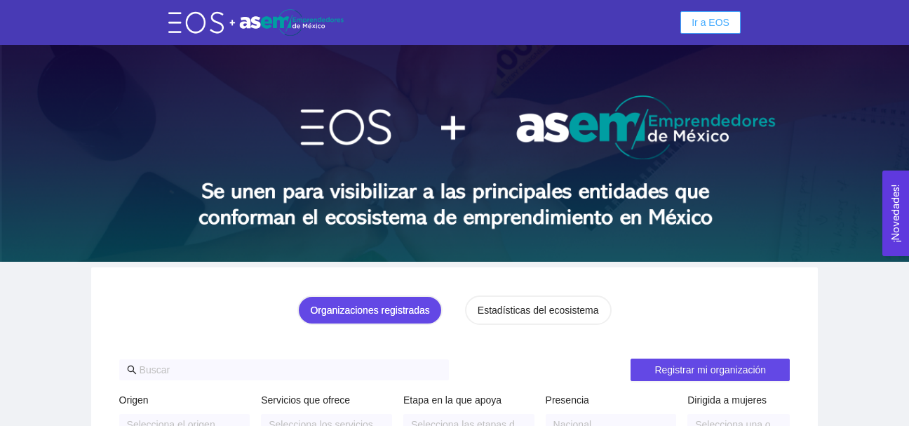
click at [702, 18] on span "Ir a EOS" at bounding box center [711, 22] width 38 height 15
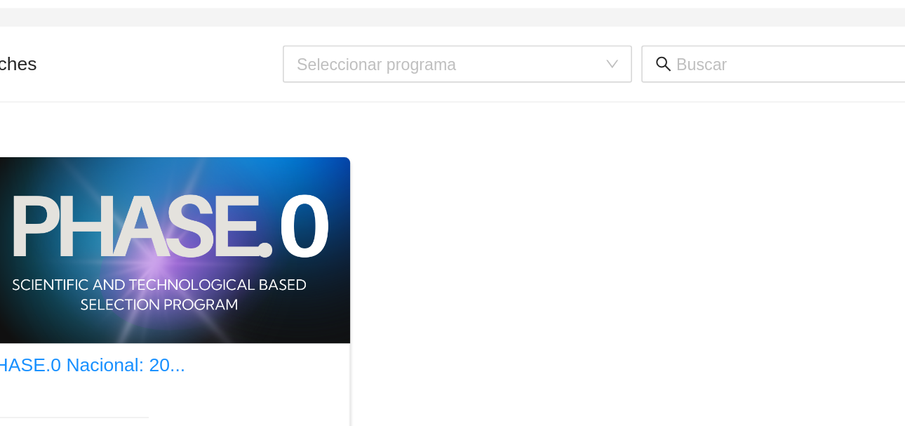
click at [506, 169] on div "PHASE.0 Nacional: 20... Phase.0 Fecha: 24/01/2024 - 31/12/2026 En Curso Pre-inc…" at bounding box center [522, 283] width 721 height 299
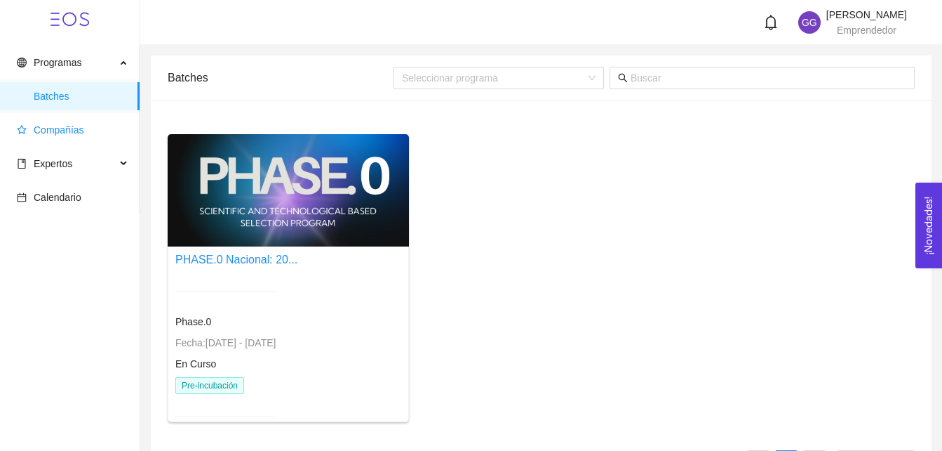
click at [58, 133] on span "Compañías" at bounding box center [59, 129] width 51 height 11
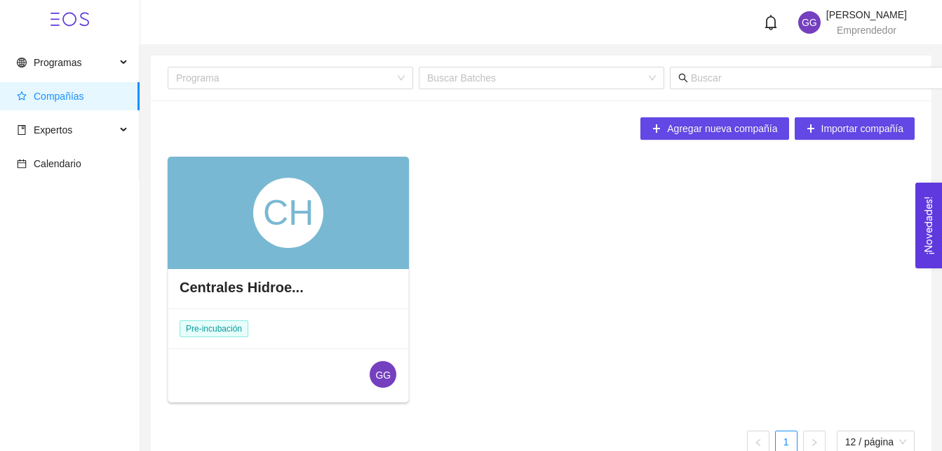
click at [253, 218] on div "CH" at bounding box center [288, 212] width 241 height 112
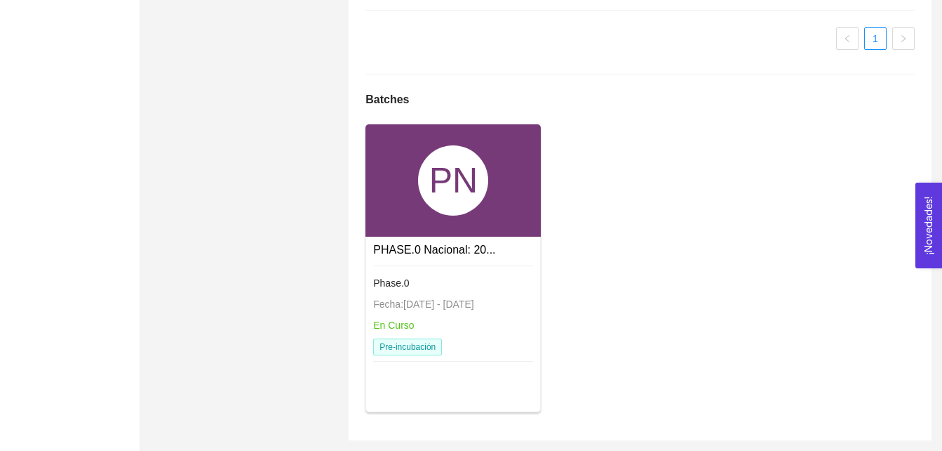
click at [431, 200] on div "PN" at bounding box center [453, 180] width 70 height 70
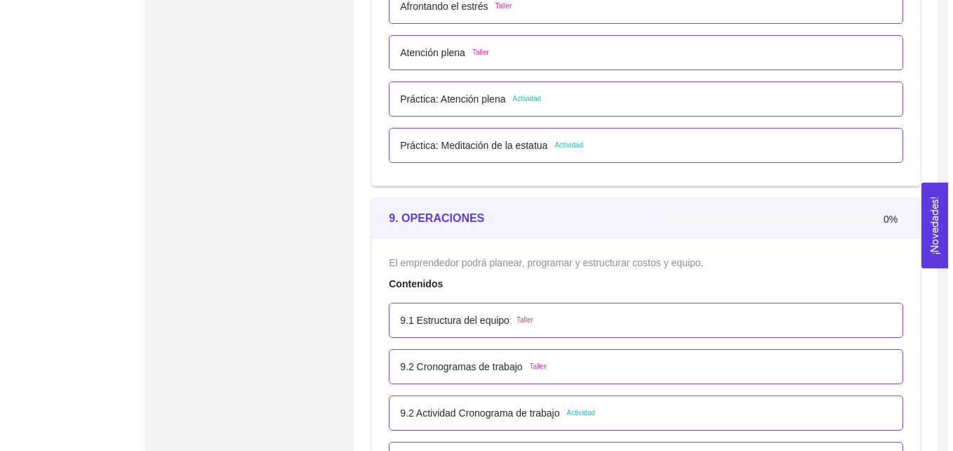
scroll to position [4477, 0]
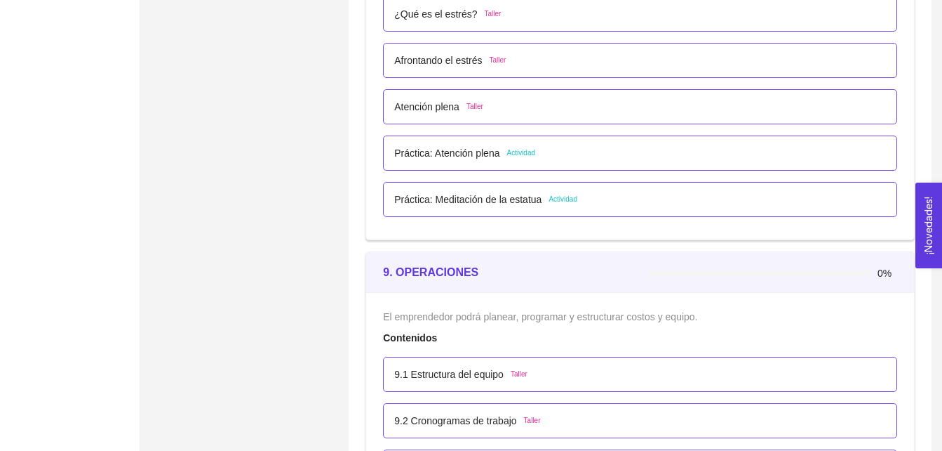
click at [518, 154] on span "Actividad" at bounding box center [521, 152] width 29 height 11
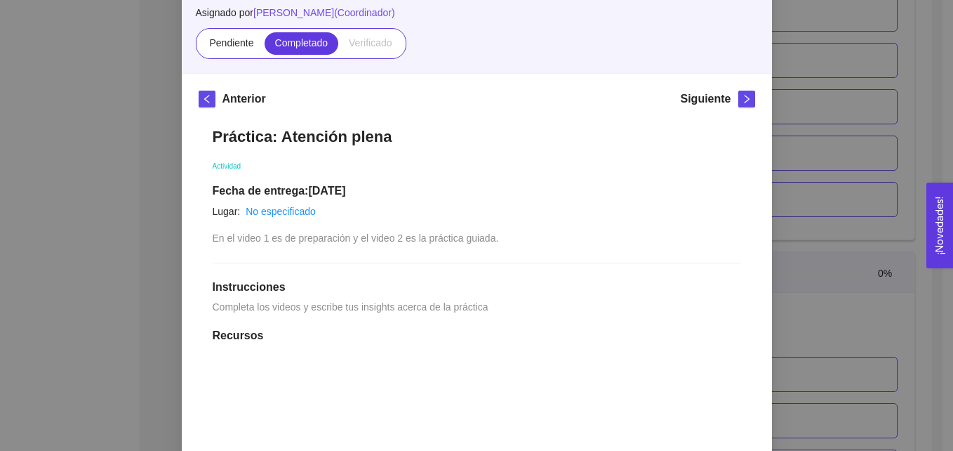
scroll to position [136, 0]
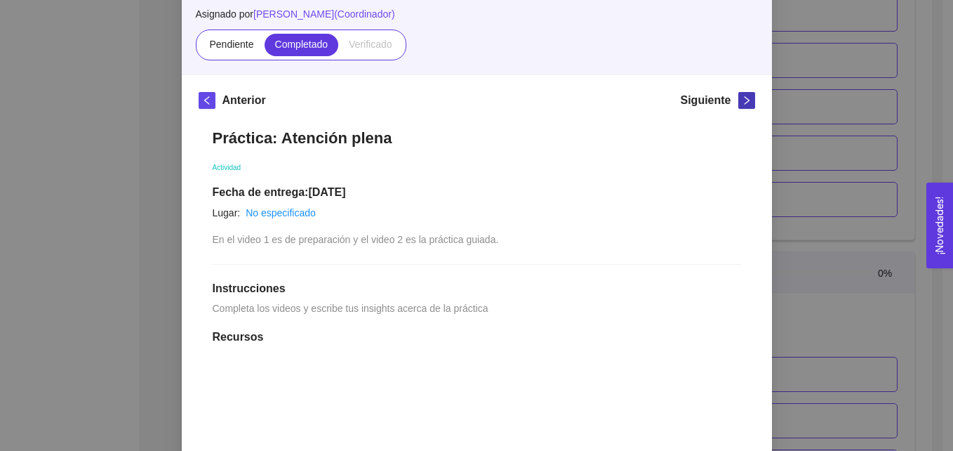
click at [744, 97] on icon "right" at bounding box center [747, 100] width 10 height 10
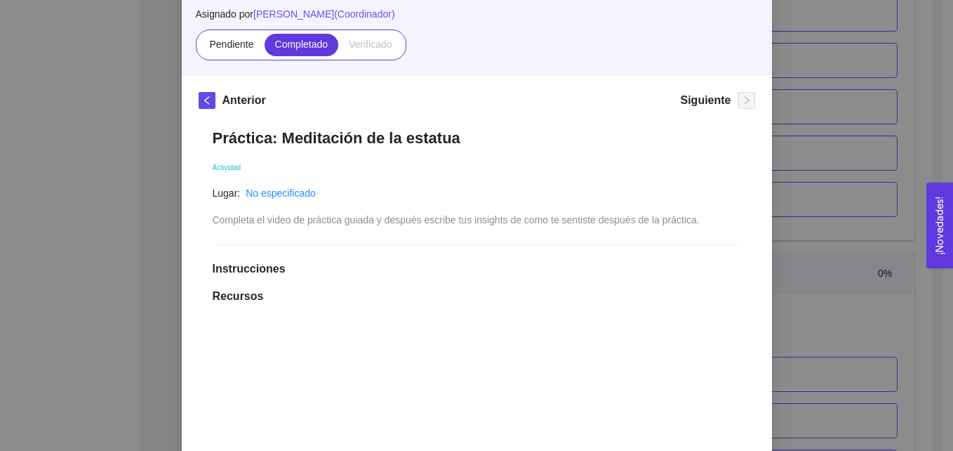
click at [848, 123] on div "8. BIENESTAR El emprendedor tendrá la capacidad de Microresilencia, Manejo de e…" at bounding box center [476, 225] width 953 height 451
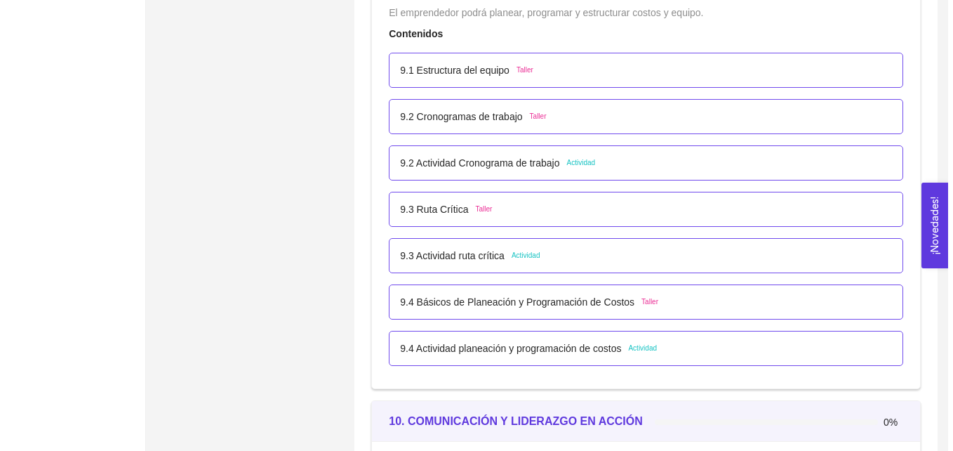
scroll to position [4792, 0]
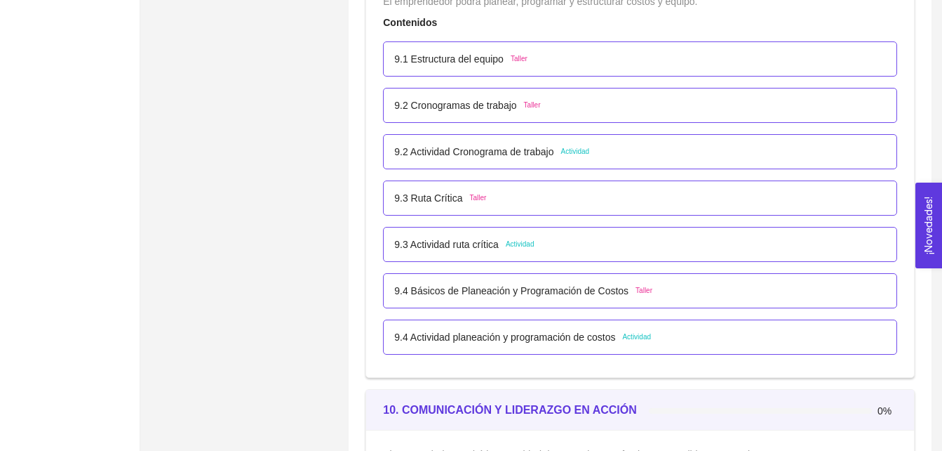
click at [578, 148] on span "Actividad" at bounding box center [575, 151] width 29 height 11
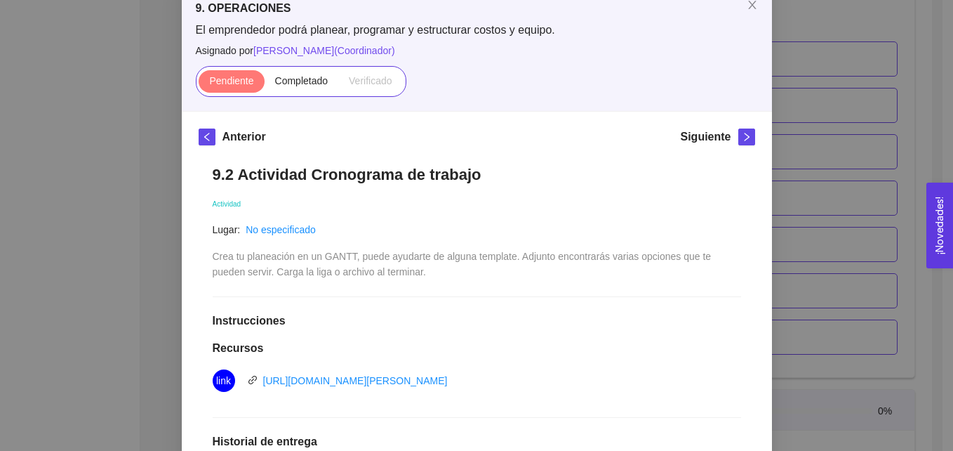
scroll to position [91, 0]
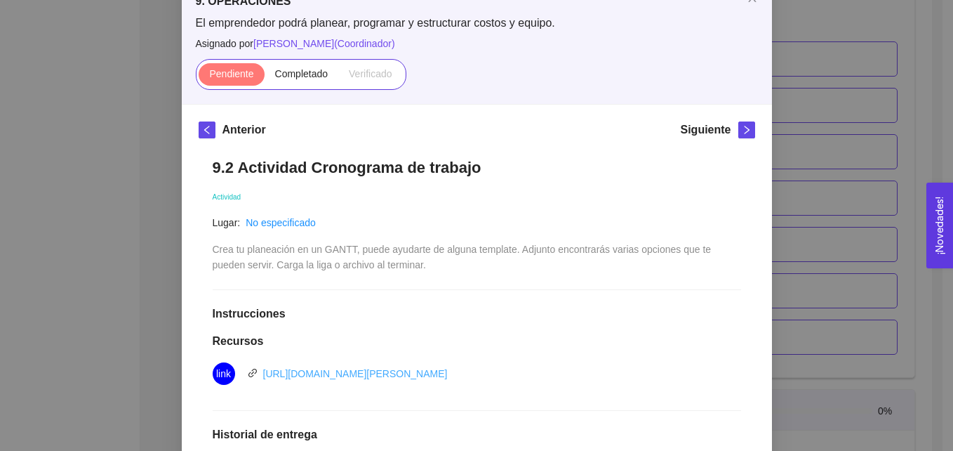
click at [441, 375] on link "https://create.microsoft.com/en-us/templates/gantt-charts" at bounding box center [355, 373] width 185 height 11
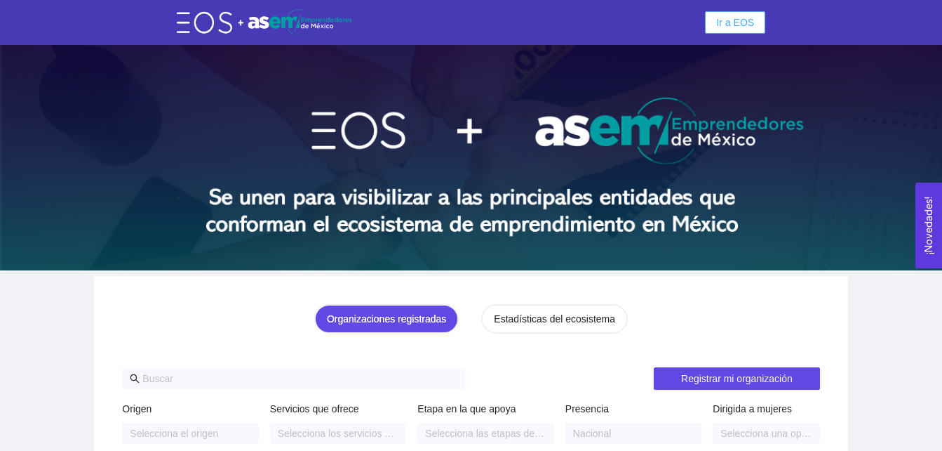
click at [747, 21] on span "Ir a EOS" at bounding box center [735, 22] width 38 height 15
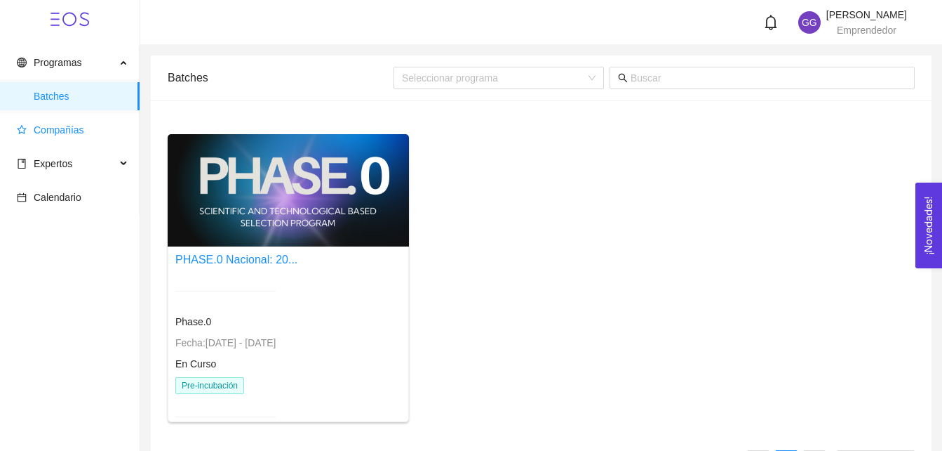
click at [56, 133] on span "Compañías" at bounding box center [59, 129] width 51 height 11
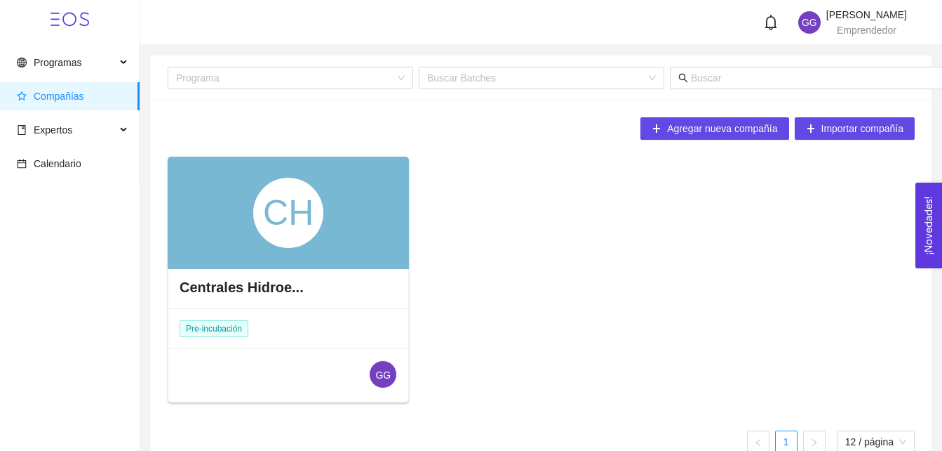
click at [284, 222] on div "CH" at bounding box center [288, 213] width 70 height 70
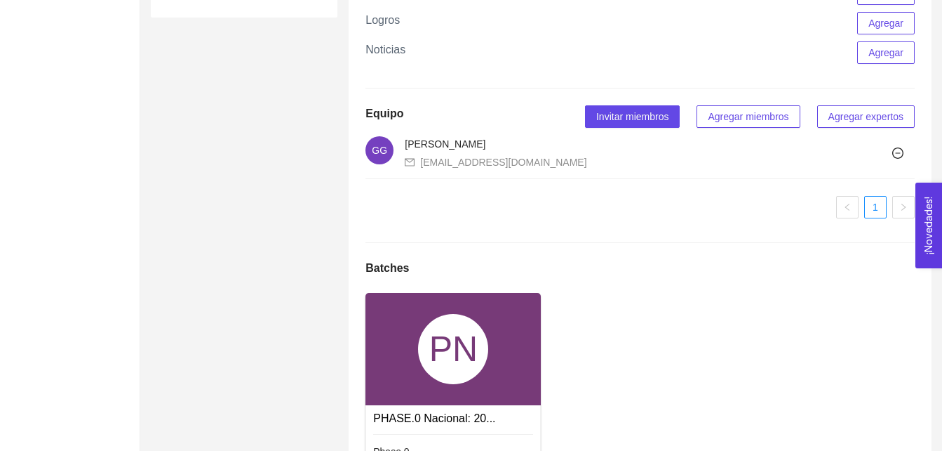
scroll to position [865, 0]
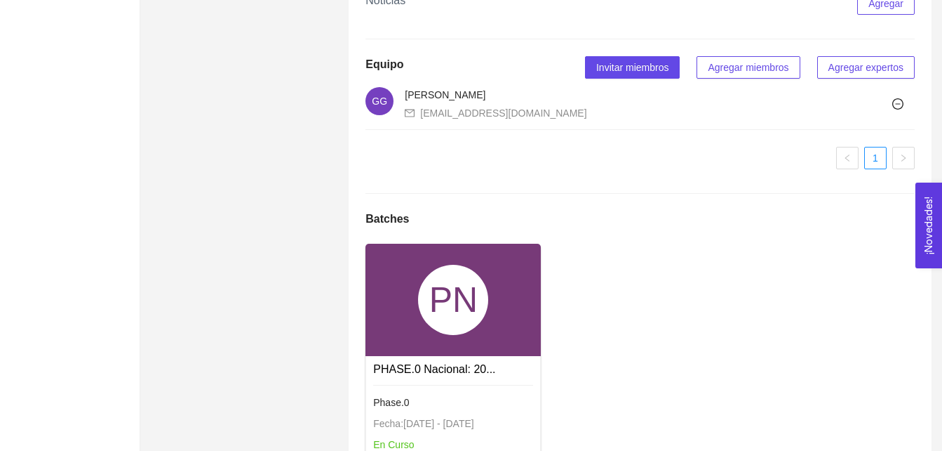
click at [461, 335] on div "PN" at bounding box center [453, 300] width 70 height 70
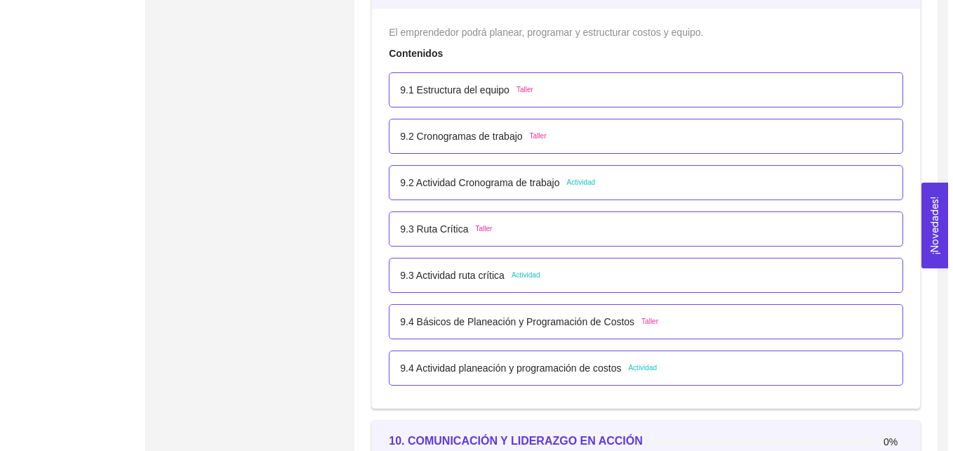
scroll to position [4772, 0]
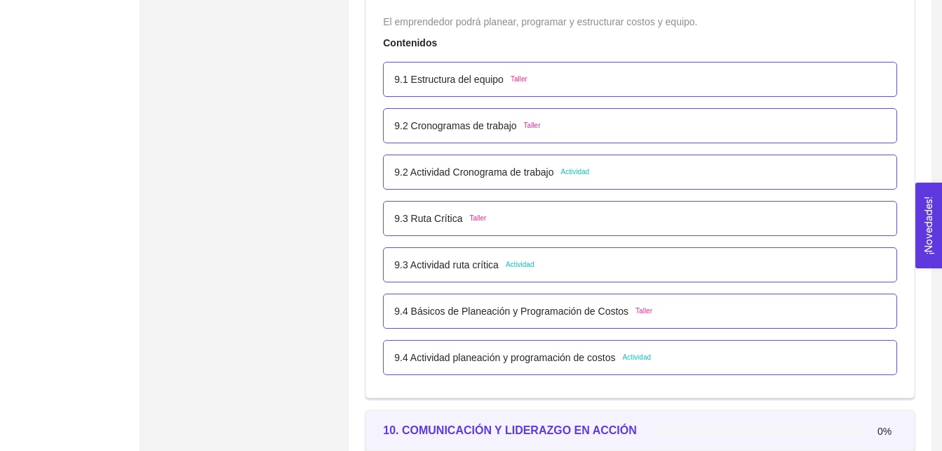
click at [532, 126] on span "Taller" at bounding box center [532, 125] width 17 height 11
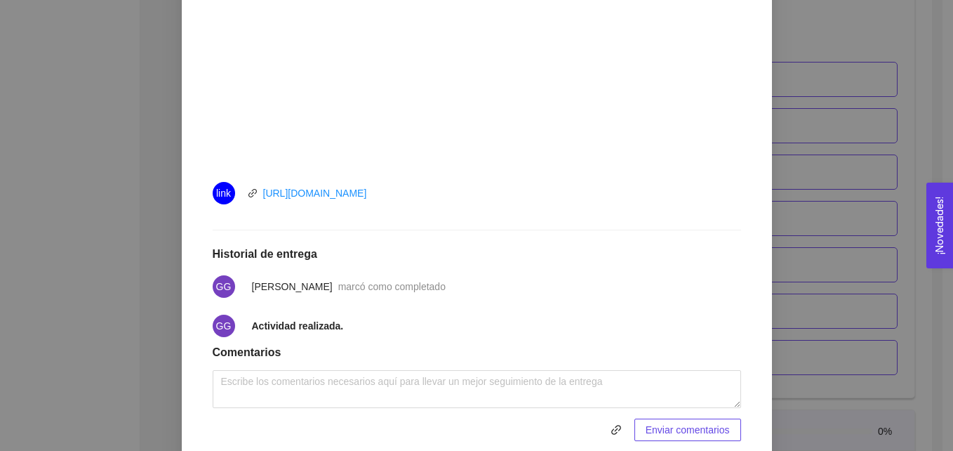
scroll to position [86, 0]
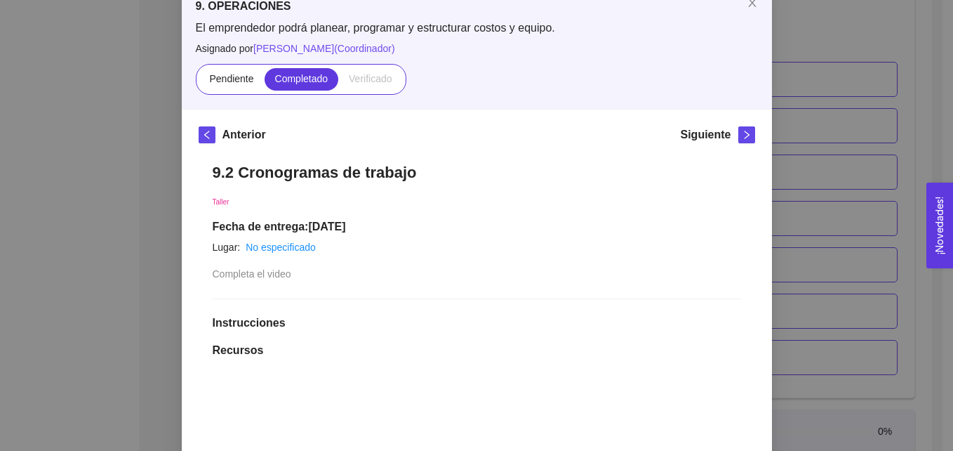
click at [842, 213] on div "9. OPERACIONES El emprendedor podrá planear, programar y estructurar costos y e…" at bounding box center [476, 225] width 953 height 451
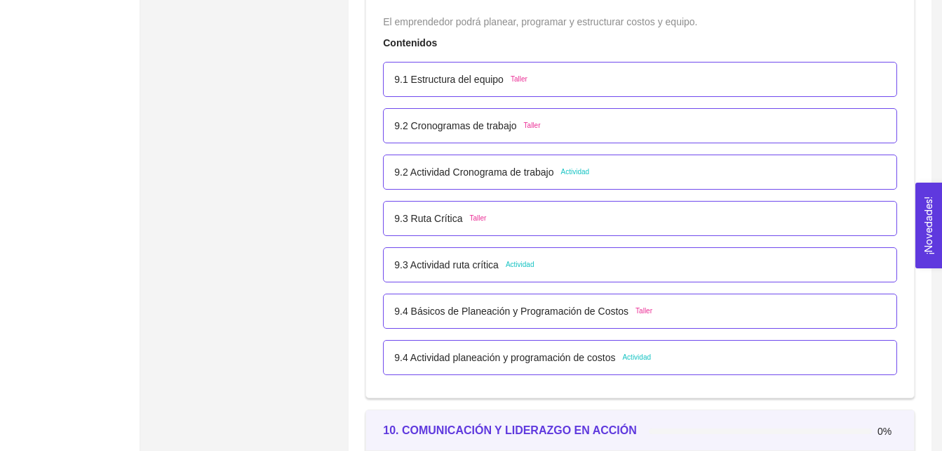
click at [520, 265] on span "Actividad" at bounding box center [520, 264] width 29 height 11
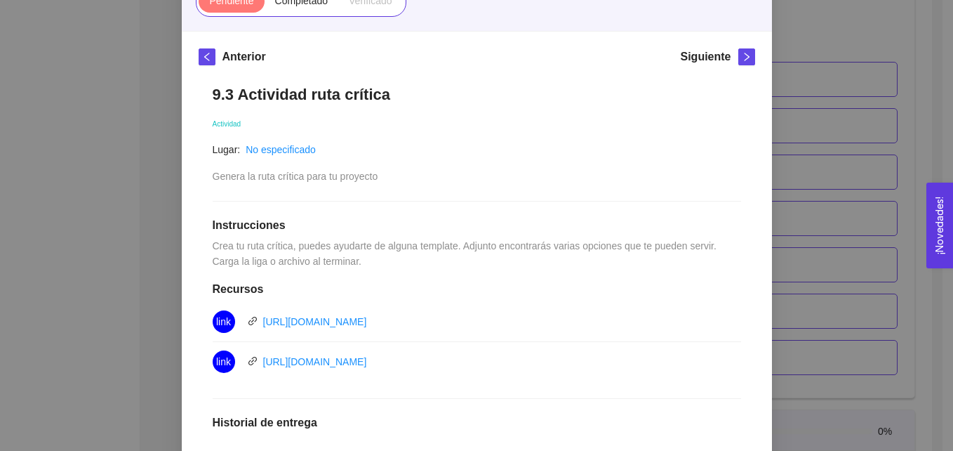
scroll to position [167, 0]
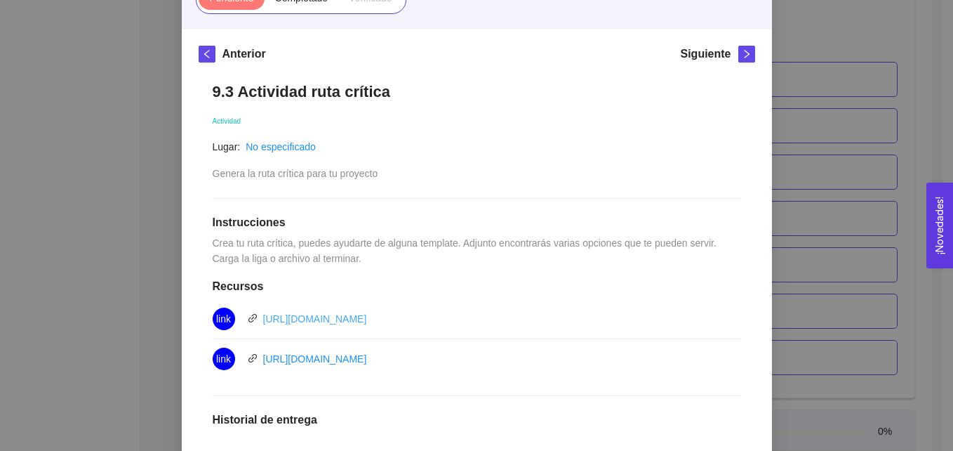
click at [295, 314] on link "[URL][DOMAIN_NAME]" at bounding box center [315, 318] width 104 height 11
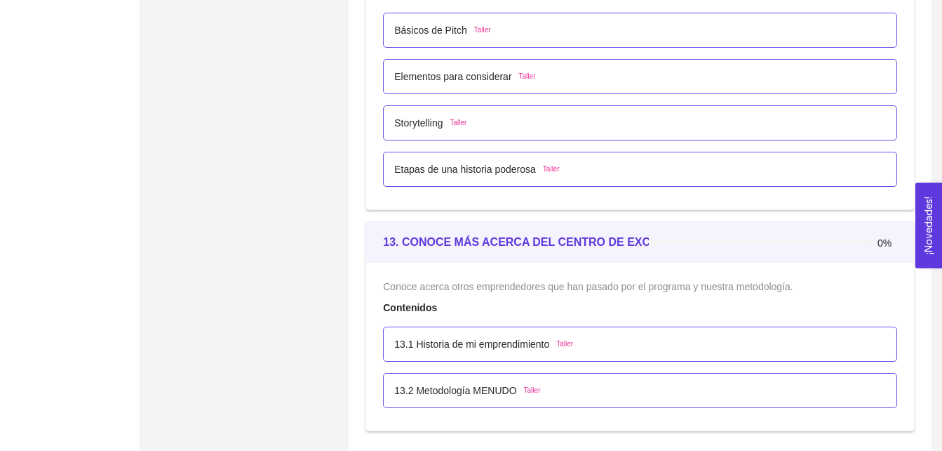
scroll to position [6013, 0]
